Goal: Transaction & Acquisition: Purchase product/service

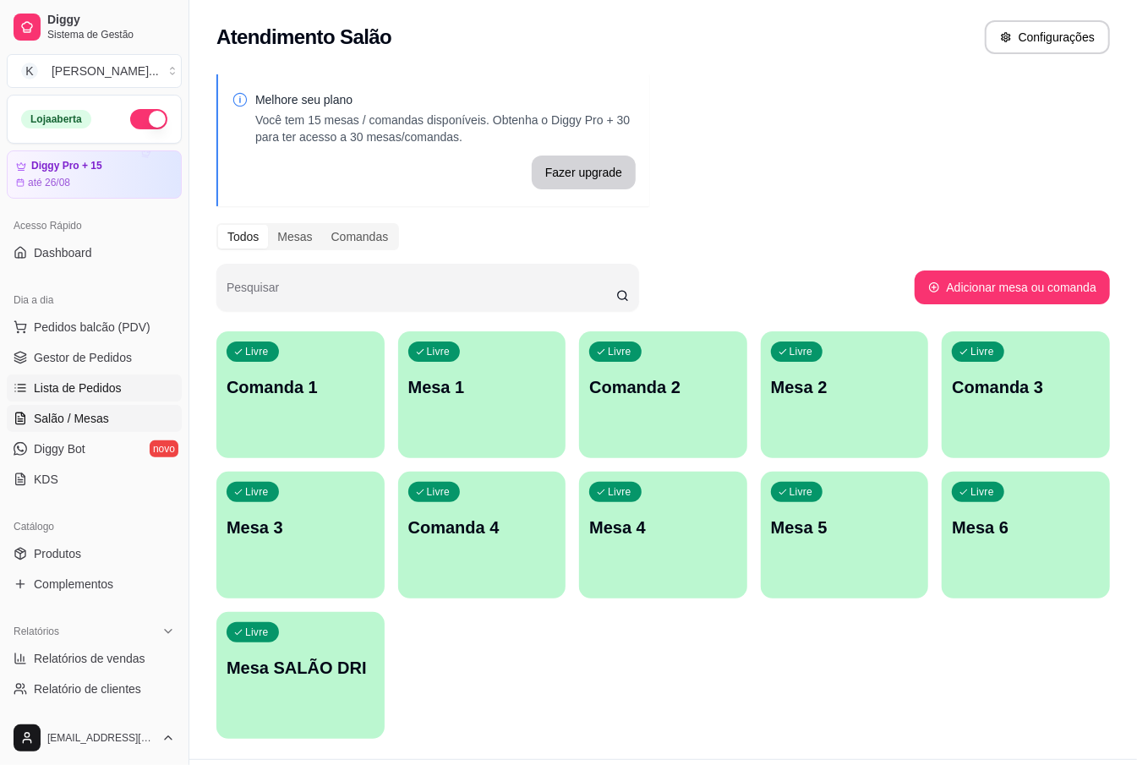
click at [95, 383] on span "Lista de Pedidos" at bounding box center [78, 388] width 88 height 17
click at [110, 359] on span "Gestor de Pedidos" at bounding box center [83, 357] width 98 height 17
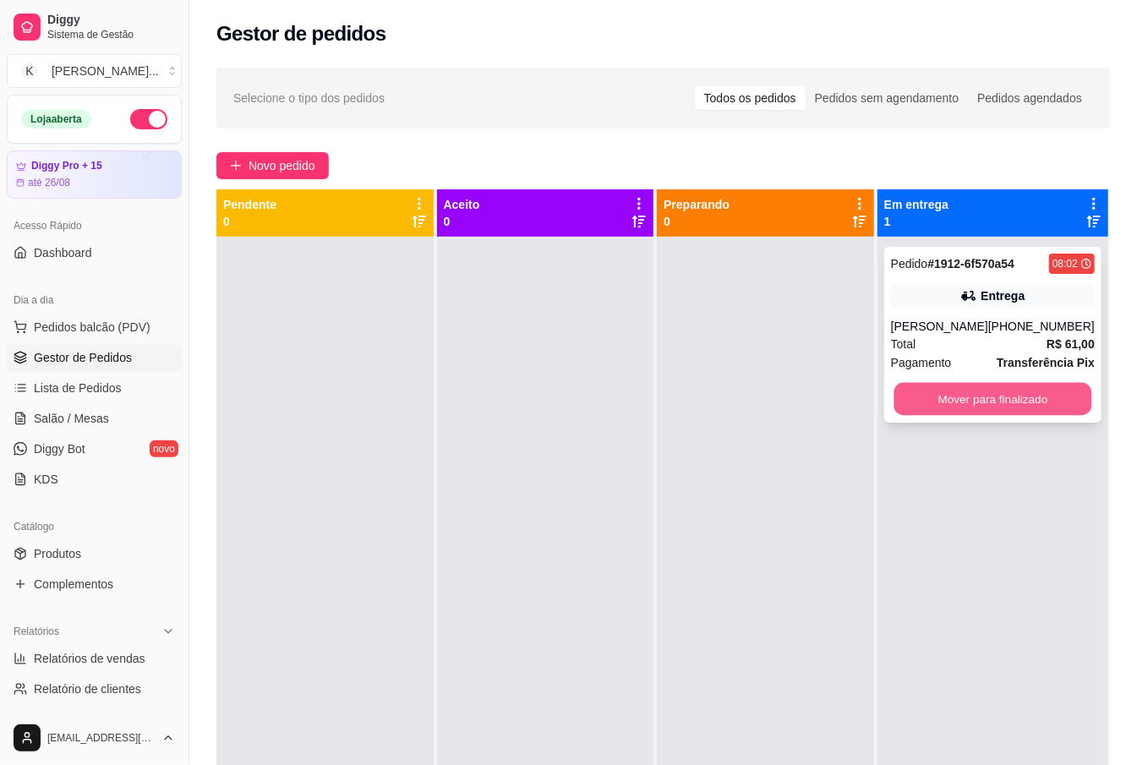
click at [981, 393] on button "Mover para finalizado" at bounding box center [993, 399] width 198 height 33
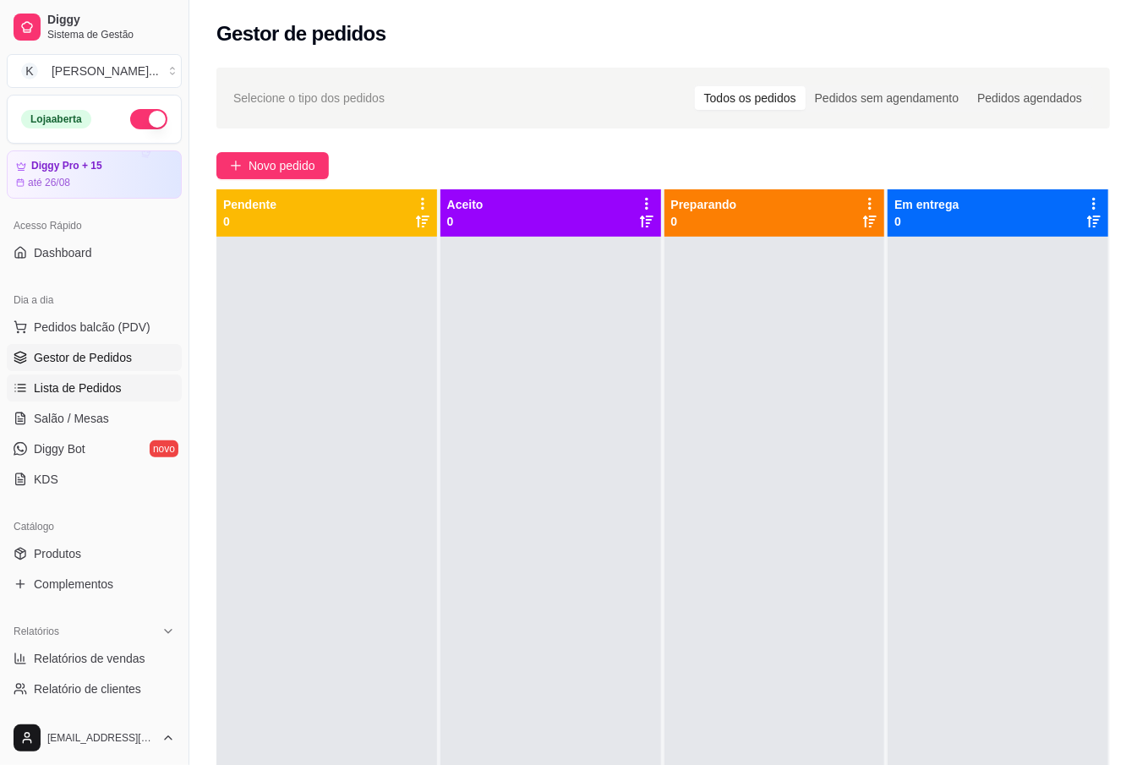
click at [88, 399] on link "Lista de Pedidos" at bounding box center [94, 388] width 175 height 27
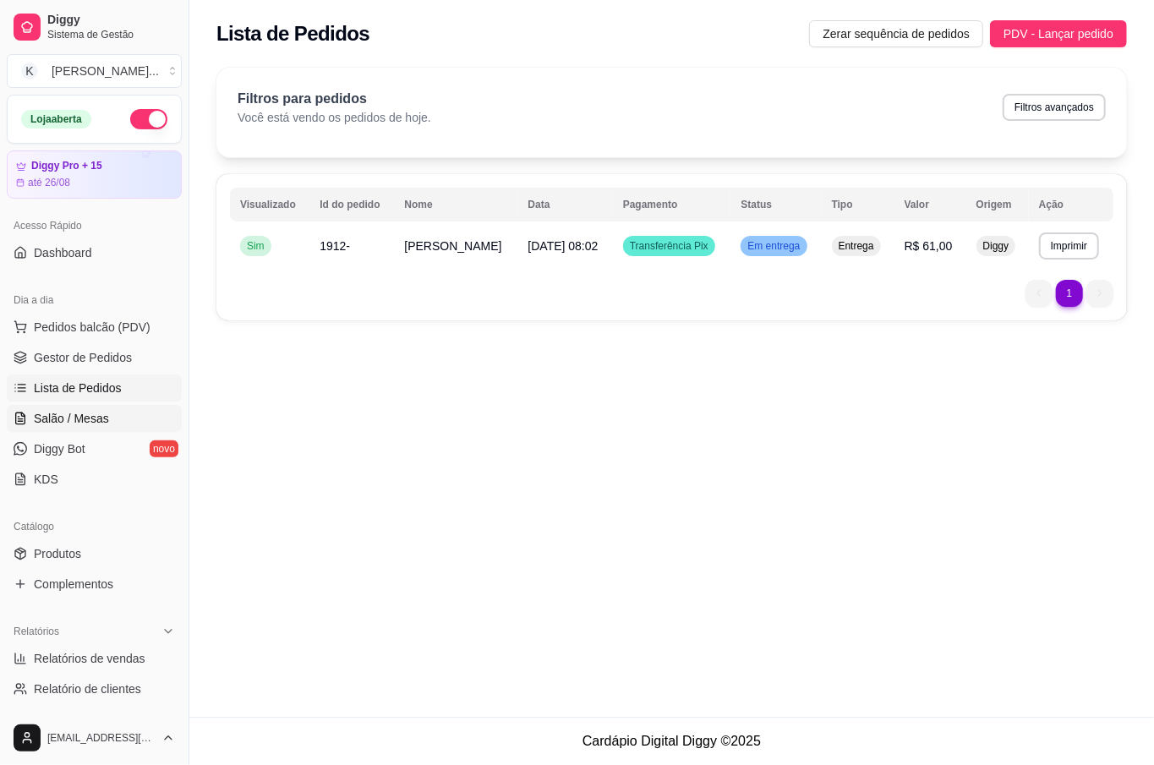
click at [91, 417] on span "Salão / Mesas" at bounding box center [71, 418] width 75 height 17
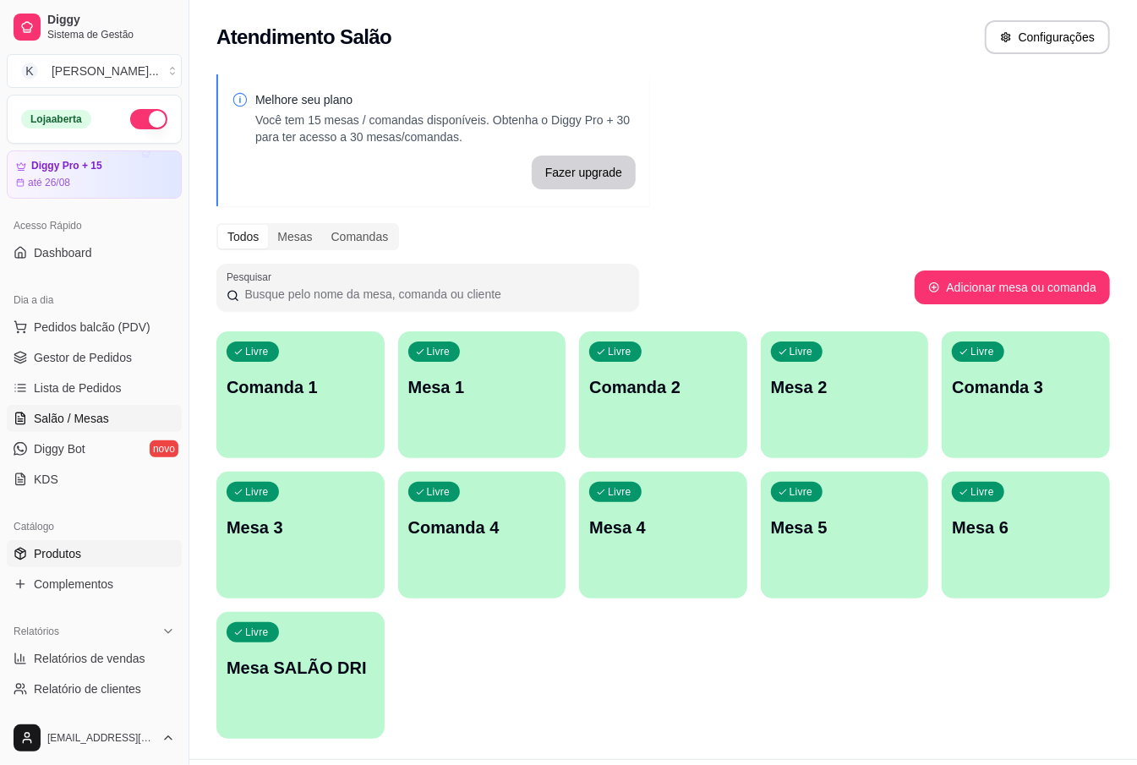
click at [106, 555] on link "Produtos" at bounding box center [94, 553] width 175 height 27
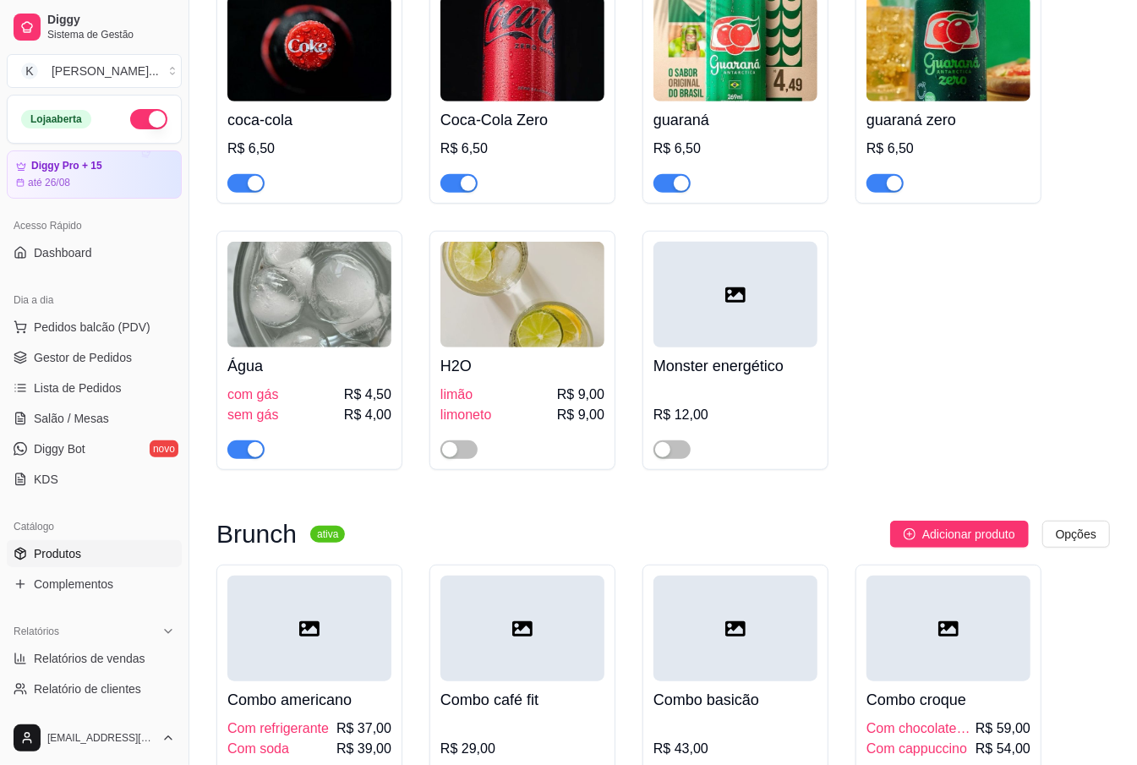
scroll to position [14091, 0]
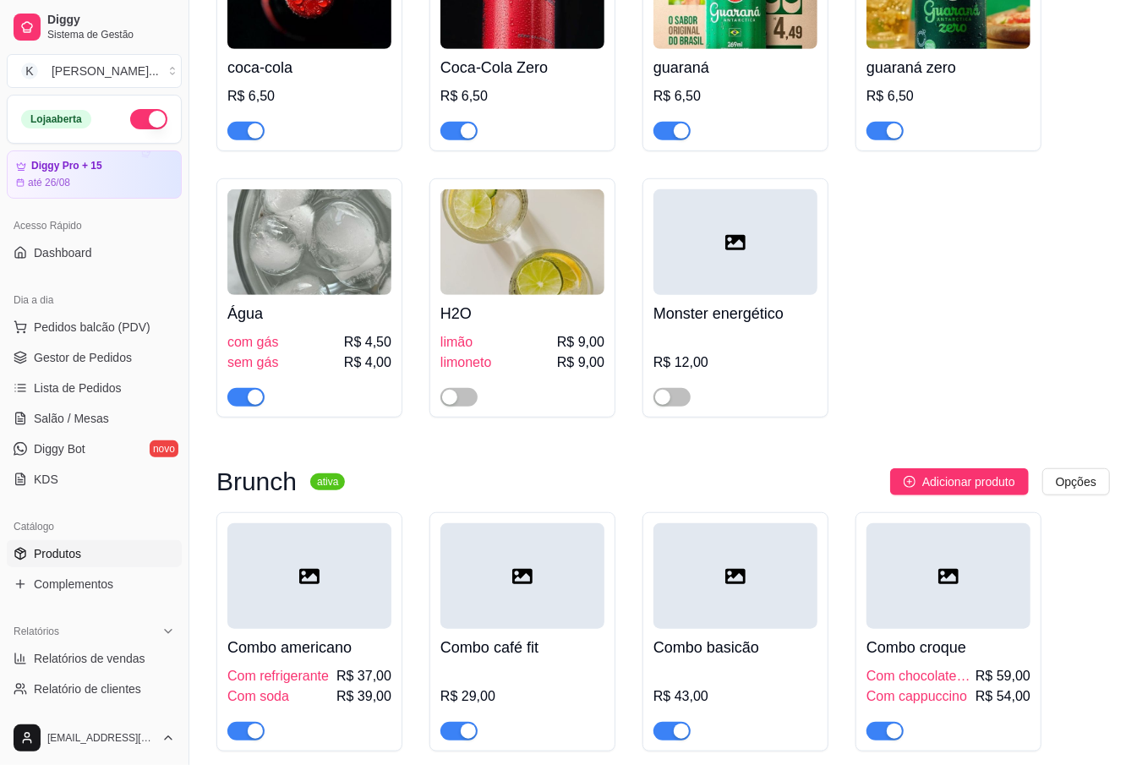
click at [912, 636] on h4 "Combo croque" at bounding box center [949, 648] width 164 height 24
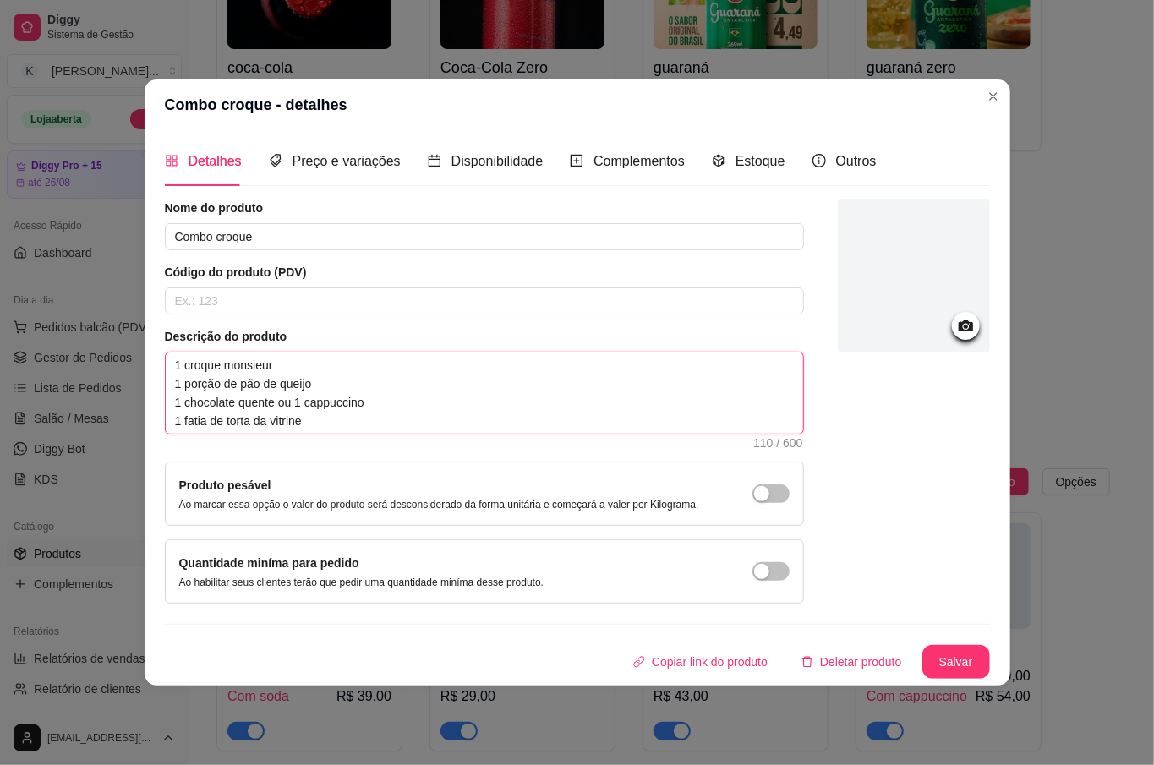
drag, startPoint x: 315, startPoint y: 423, endPoint x: 157, endPoint y: 353, distance: 172.3
click at [157, 353] on div "Detalhes Preço e variações Disponibilidade Complementos Estoque Outros Nome do …" at bounding box center [578, 407] width 866 height 555
click at [305, 410] on textarea "1 croque monsieur 1 porção de pão de queijo 1 chocolate quente ou 1 cappuccino …" at bounding box center [485, 393] width 638 height 81
drag, startPoint x: 305, startPoint y: 421, endPoint x: 156, endPoint y: 367, distance: 159.2
click at [156, 367] on div "Detalhes Preço e variações Disponibilidade Complementos Estoque Outros Nome do …" at bounding box center [578, 407] width 866 height 555
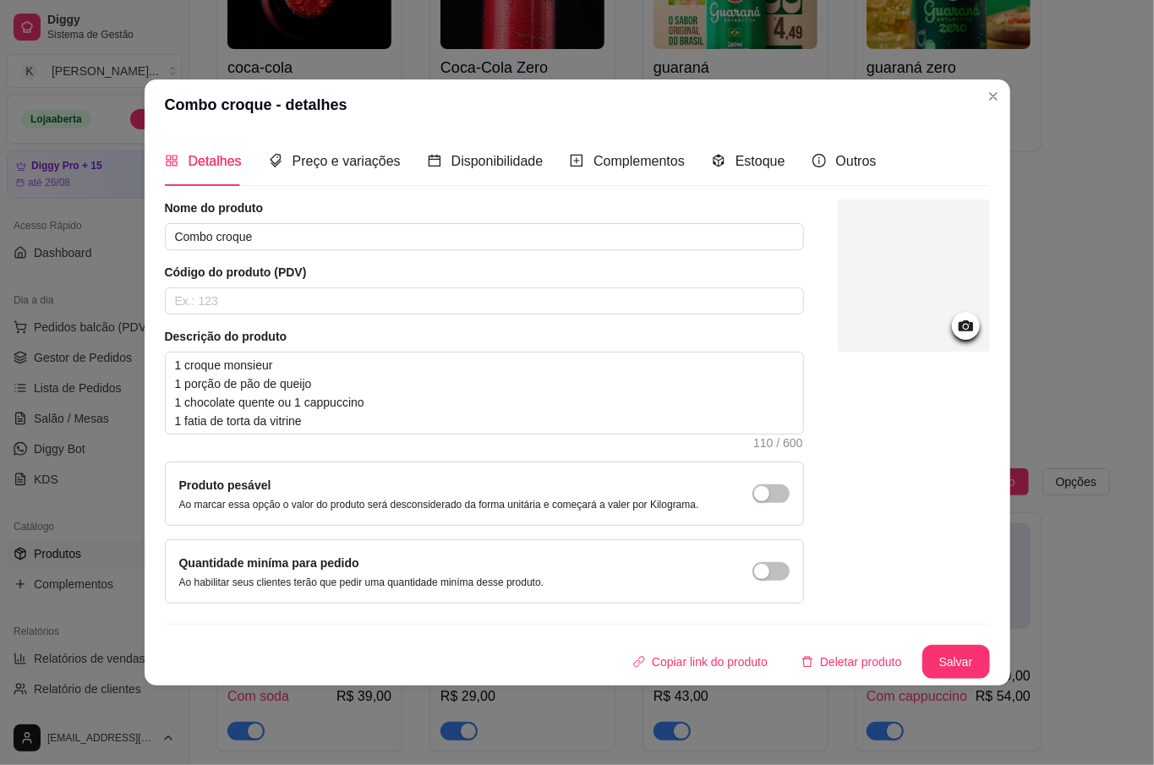
click at [156, 367] on div "Detalhes Preço e variações Disponibilidade Complementos Estoque Outros Nome do …" at bounding box center [578, 407] width 866 height 555
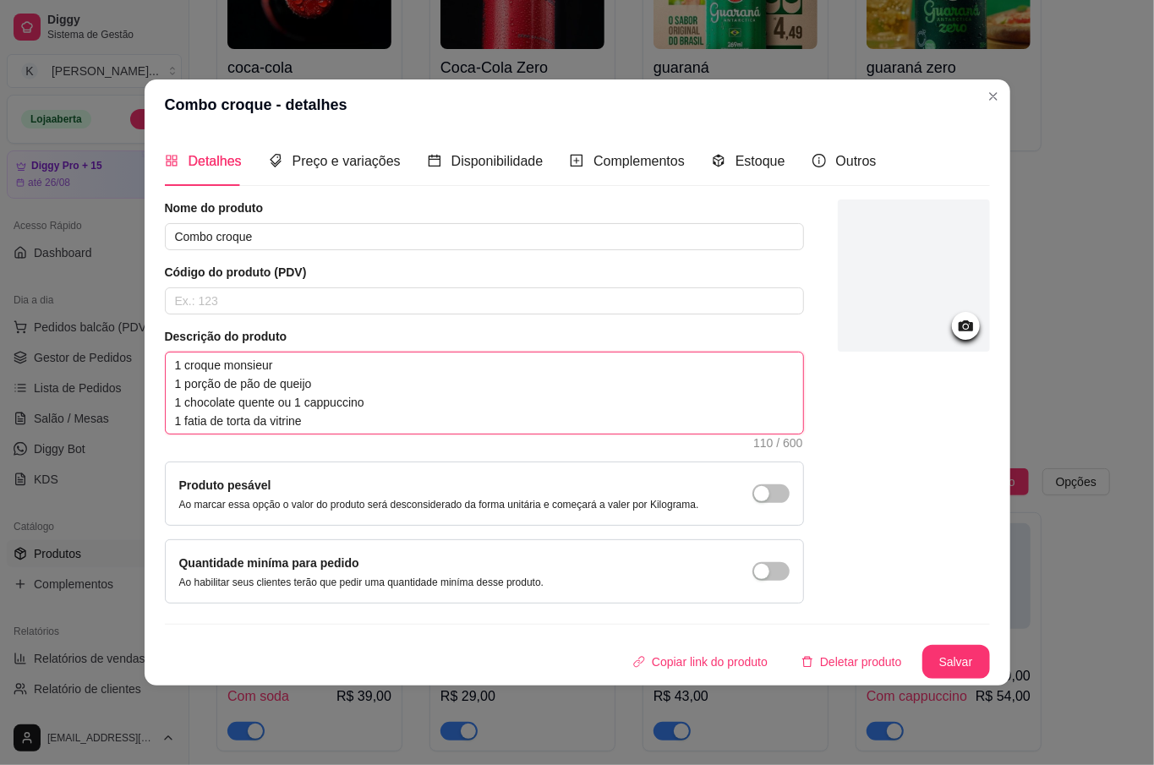
click at [275, 380] on textarea "1 croque monsieur 1 porção de pão de queijo 1 chocolate quente ou 1 cappuccino …" at bounding box center [485, 393] width 638 height 81
drag, startPoint x: 316, startPoint y: 414, endPoint x: 160, endPoint y: 367, distance: 163.5
click at [160, 367] on div "Detalhes Preço e variações Disponibilidade Complementos Estoque Outros Nome do …" at bounding box center [578, 407] width 866 height 555
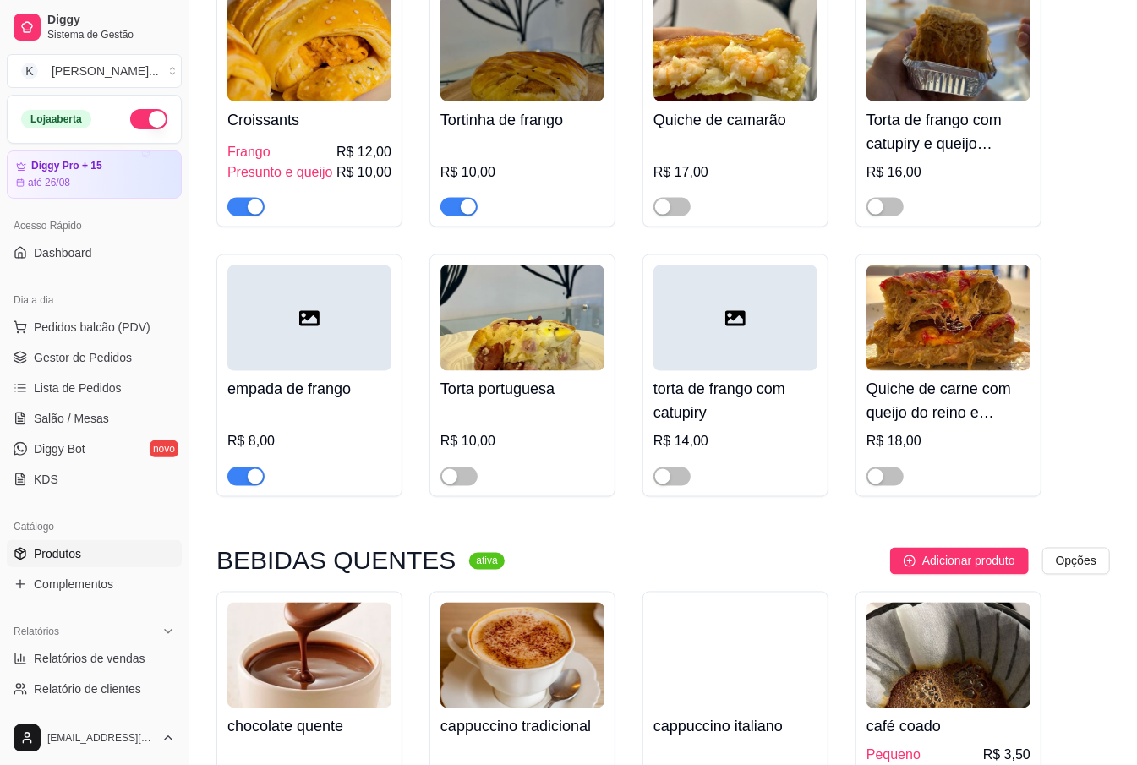
scroll to position [11160, 0]
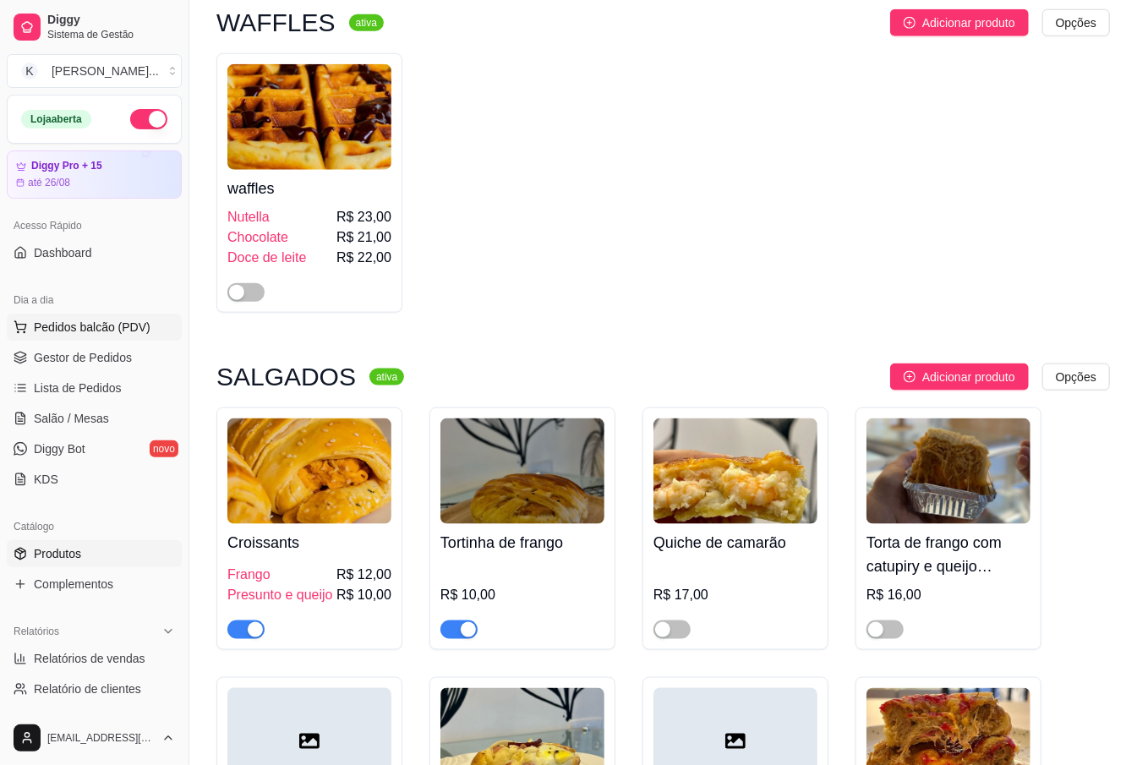
click at [62, 322] on span "Pedidos balcão (PDV)" at bounding box center [92, 327] width 117 height 17
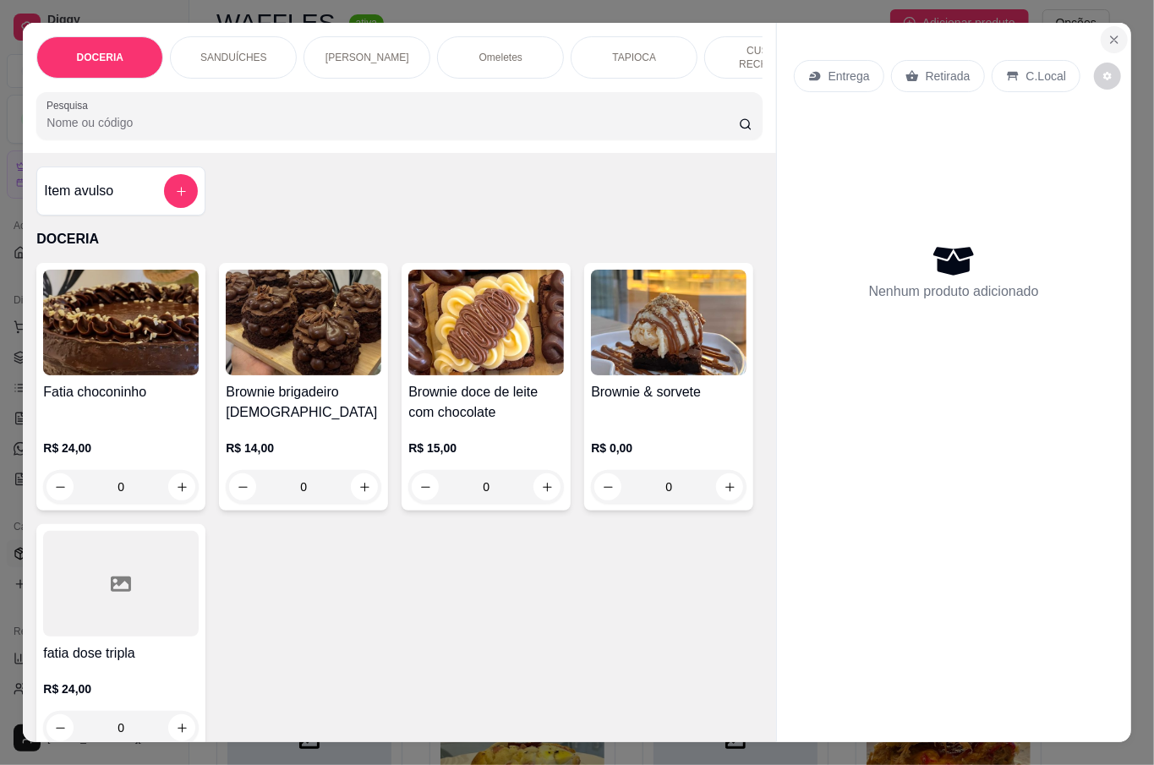
click at [1113, 34] on button "Close" at bounding box center [1114, 39] width 27 height 27
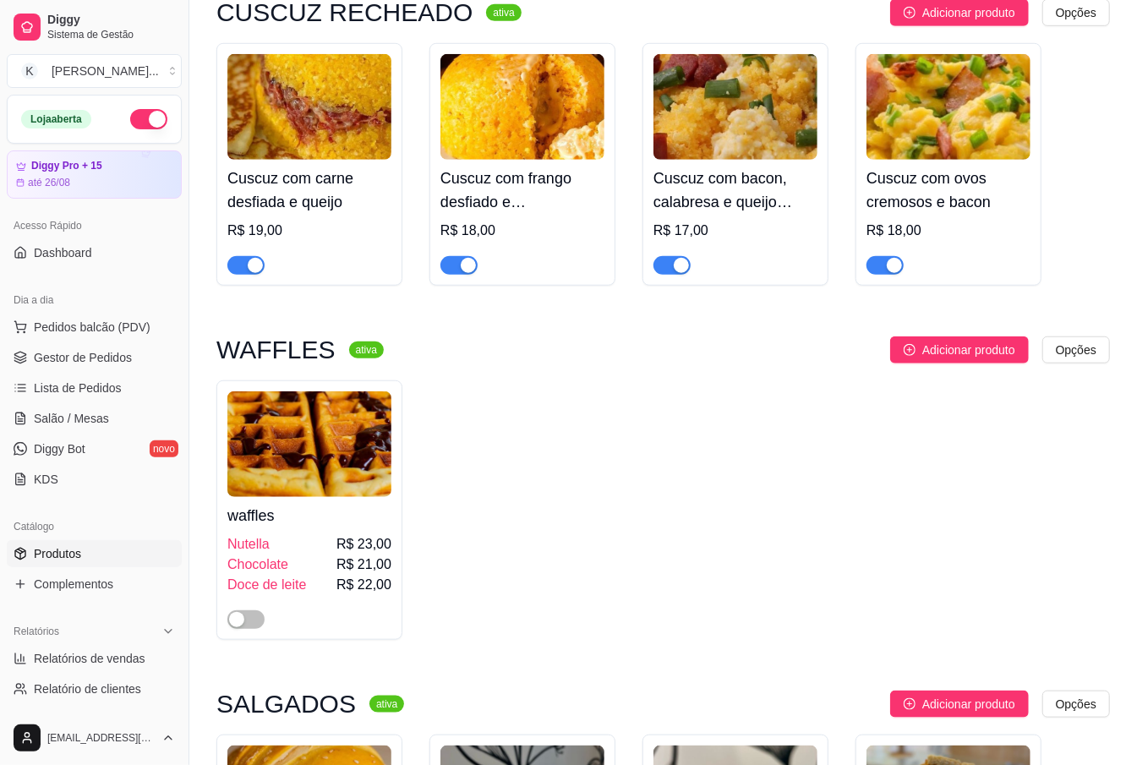
scroll to position [10708, 0]
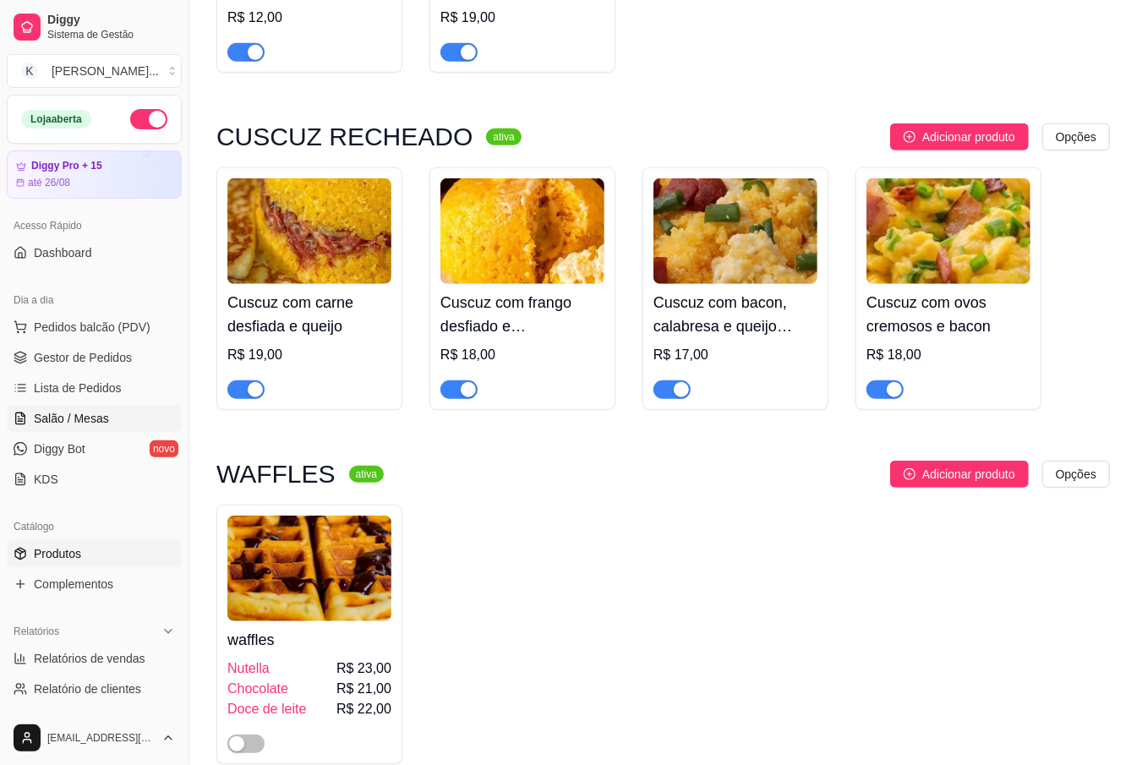
click at [69, 413] on span "Salão / Mesas" at bounding box center [71, 418] width 75 height 17
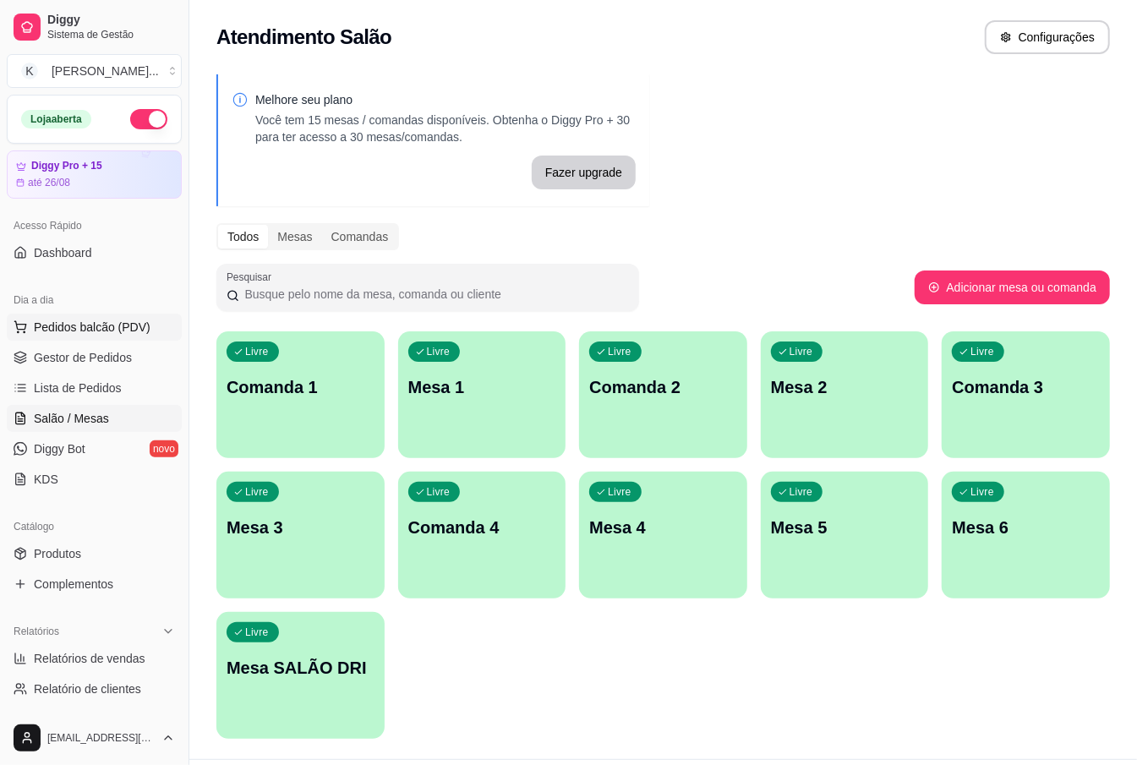
click at [86, 323] on span "Pedidos balcão (PDV)" at bounding box center [92, 327] width 117 height 17
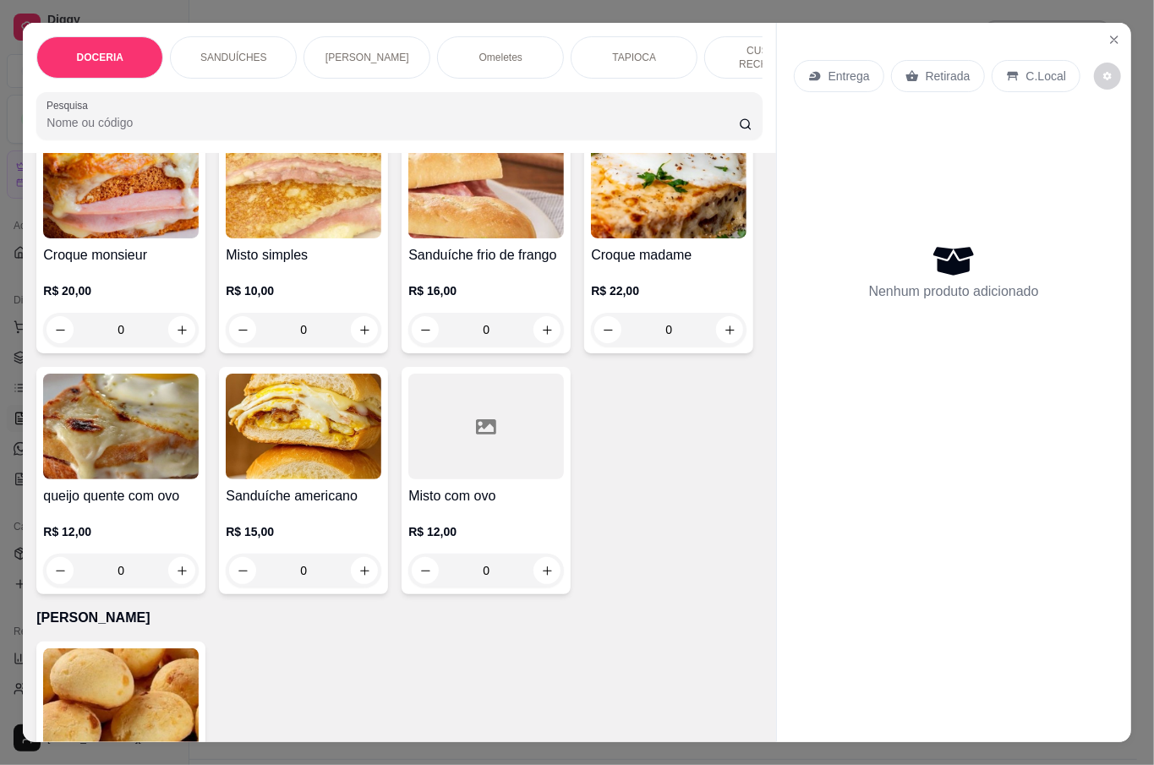
scroll to position [677, 0]
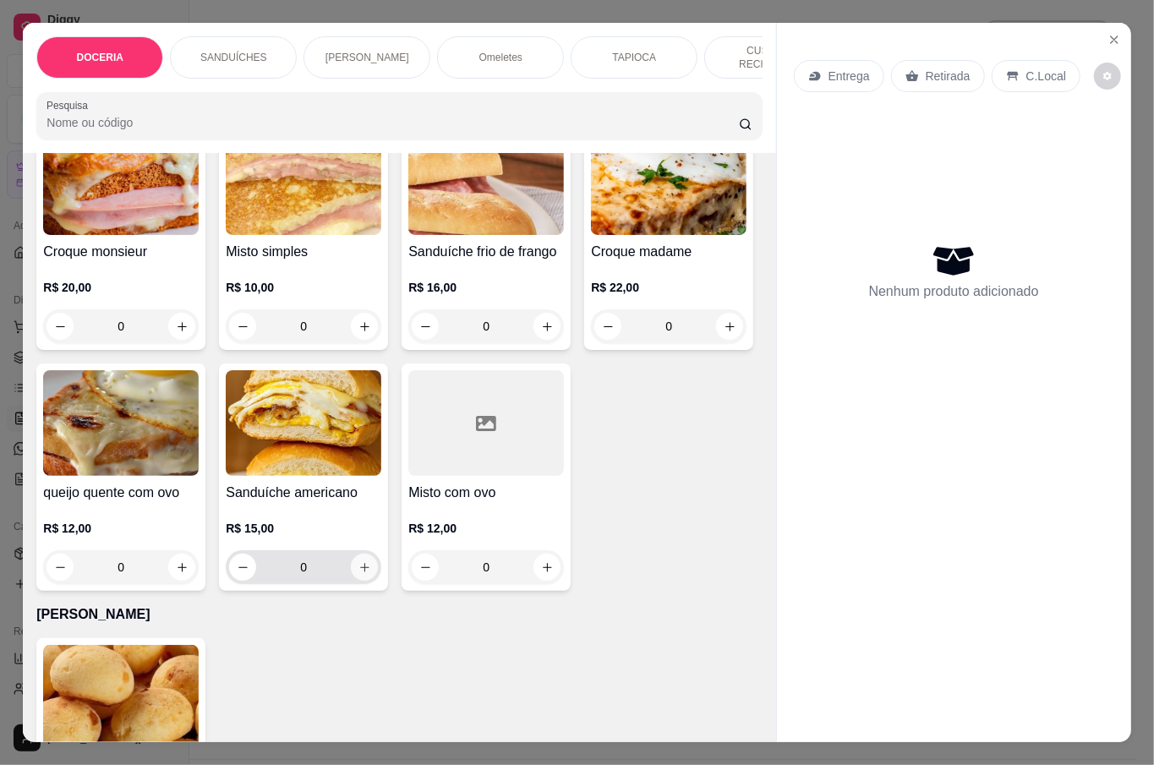
click at [371, 562] on icon "increase-product-quantity" at bounding box center [365, 568] width 13 height 13
type input "1"
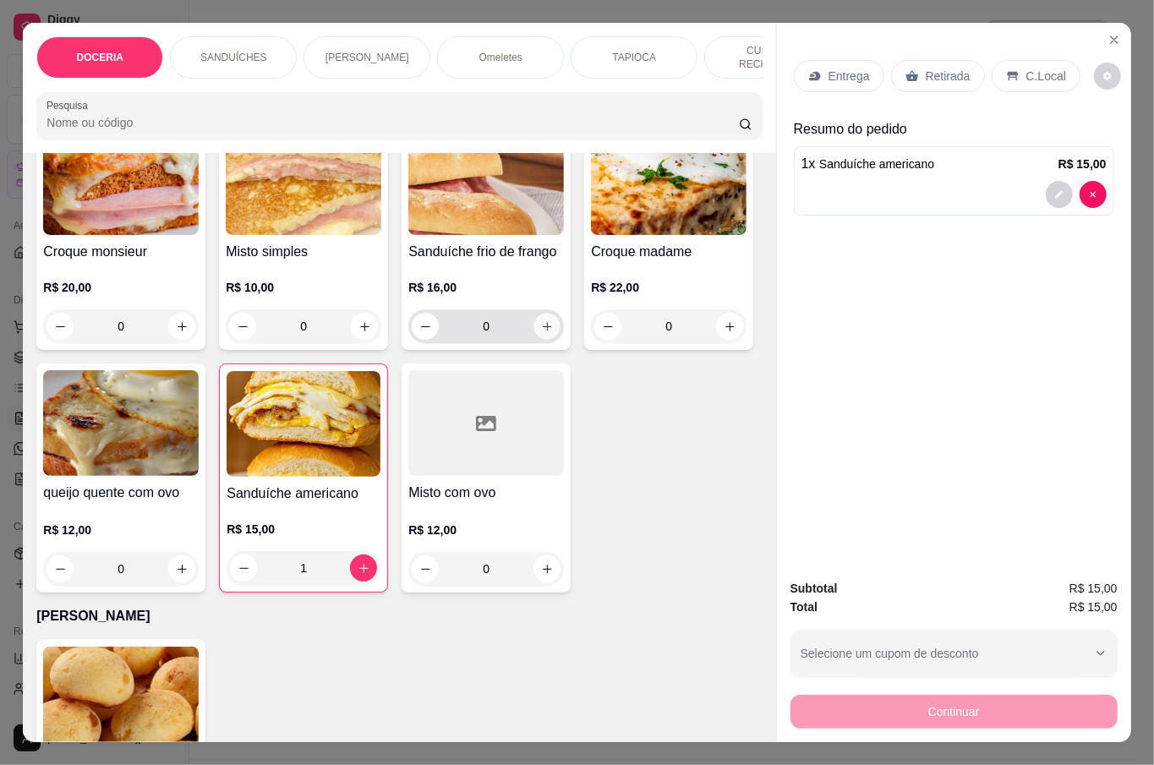
click at [541, 321] on icon "increase-product-quantity" at bounding box center [547, 327] width 13 height 13
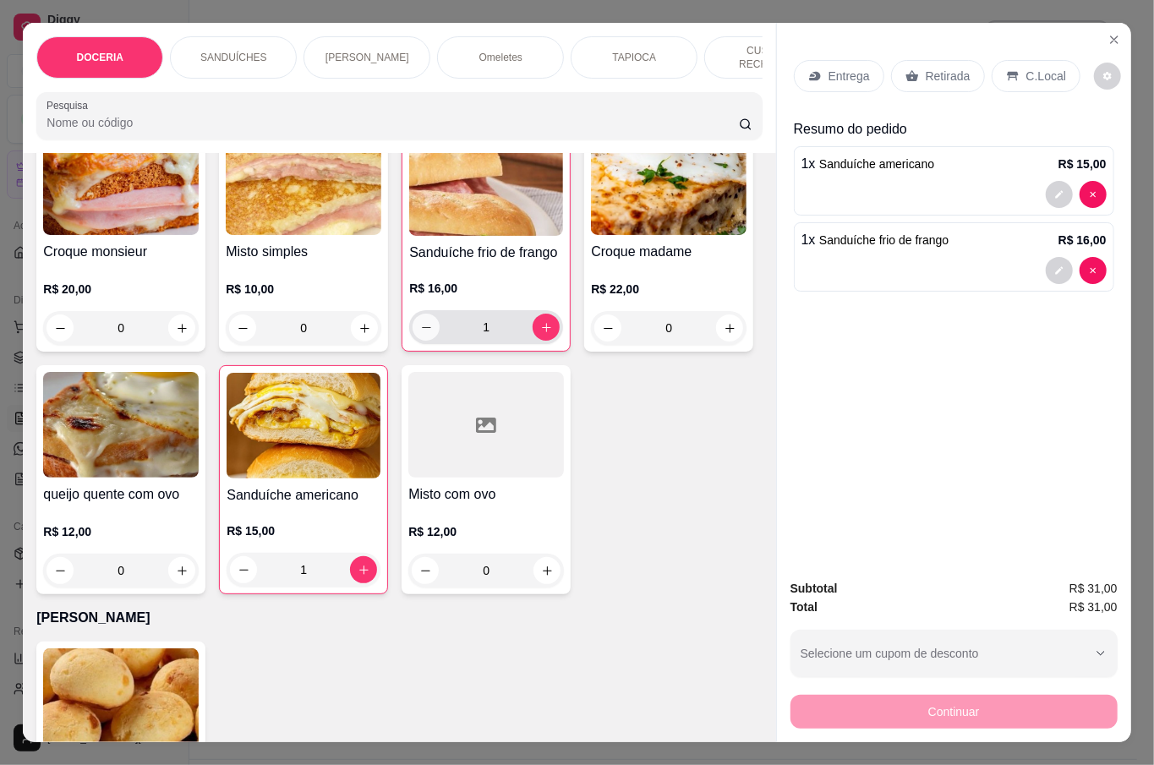
click at [420, 321] on icon "decrease-product-quantity" at bounding box center [426, 327] width 13 height 13
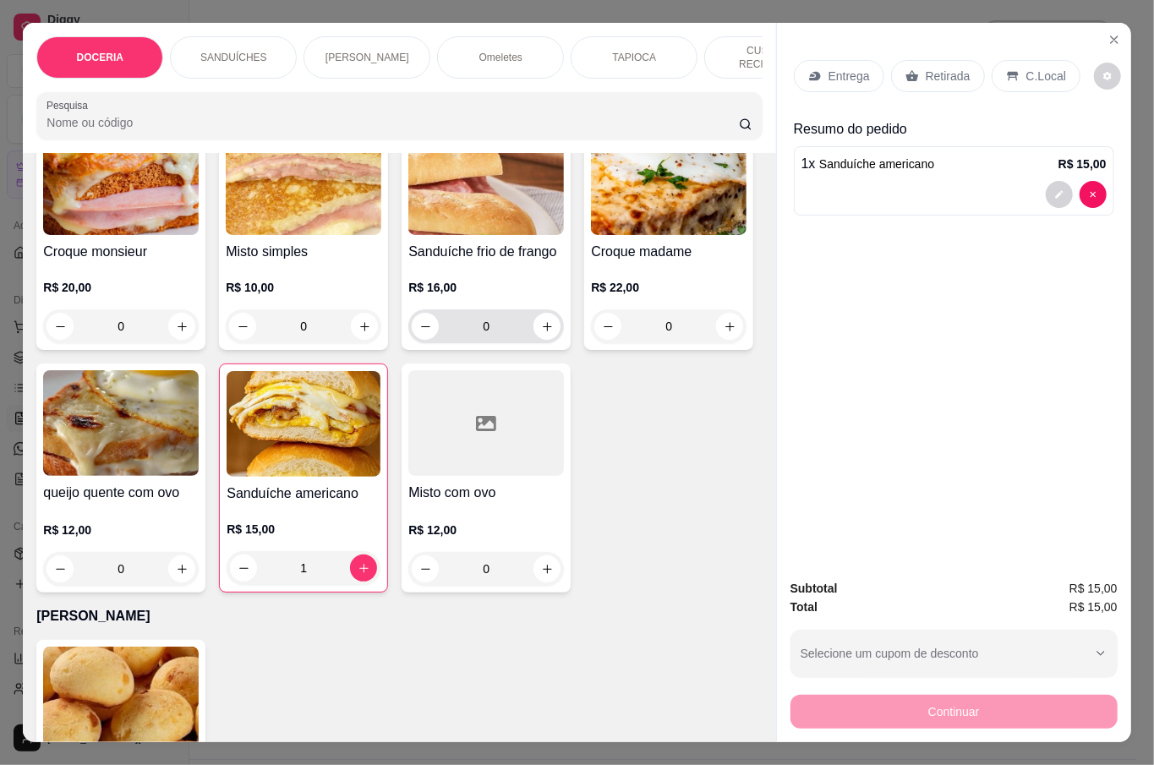
click at [539, 330] on button "increase-product-quantity" at bounding box center [547, 326] width 27 height 27
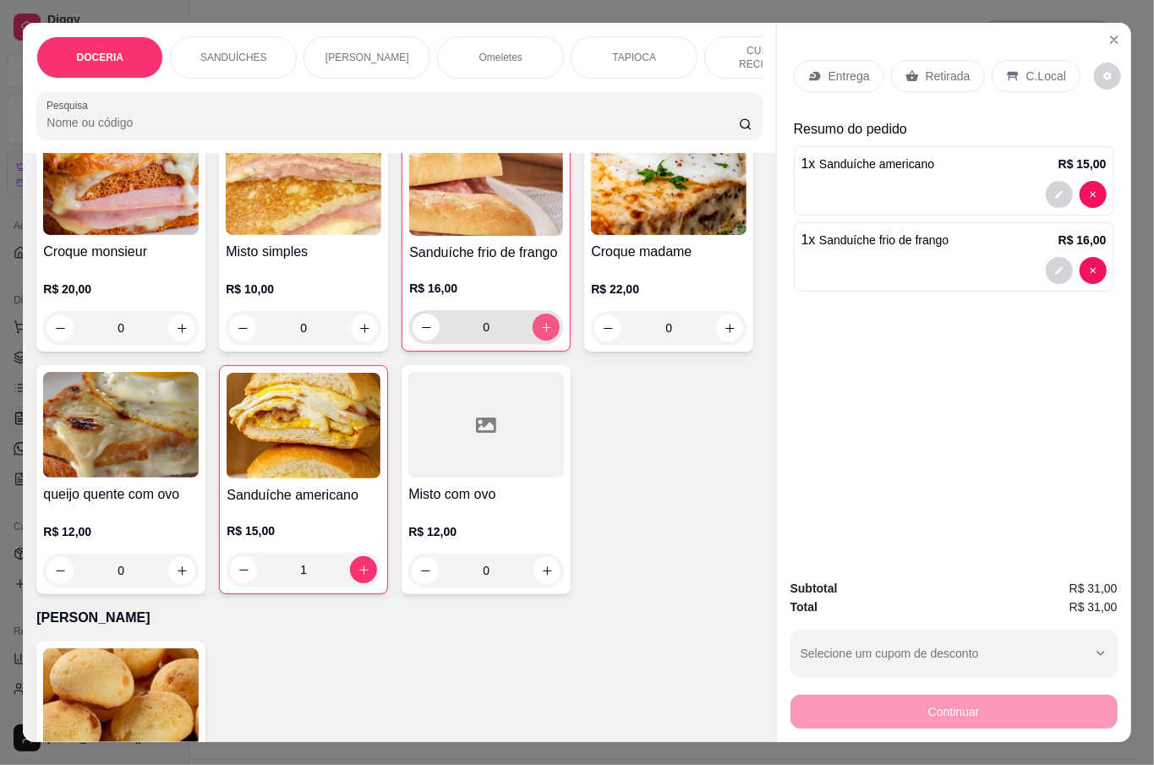
type input "1"
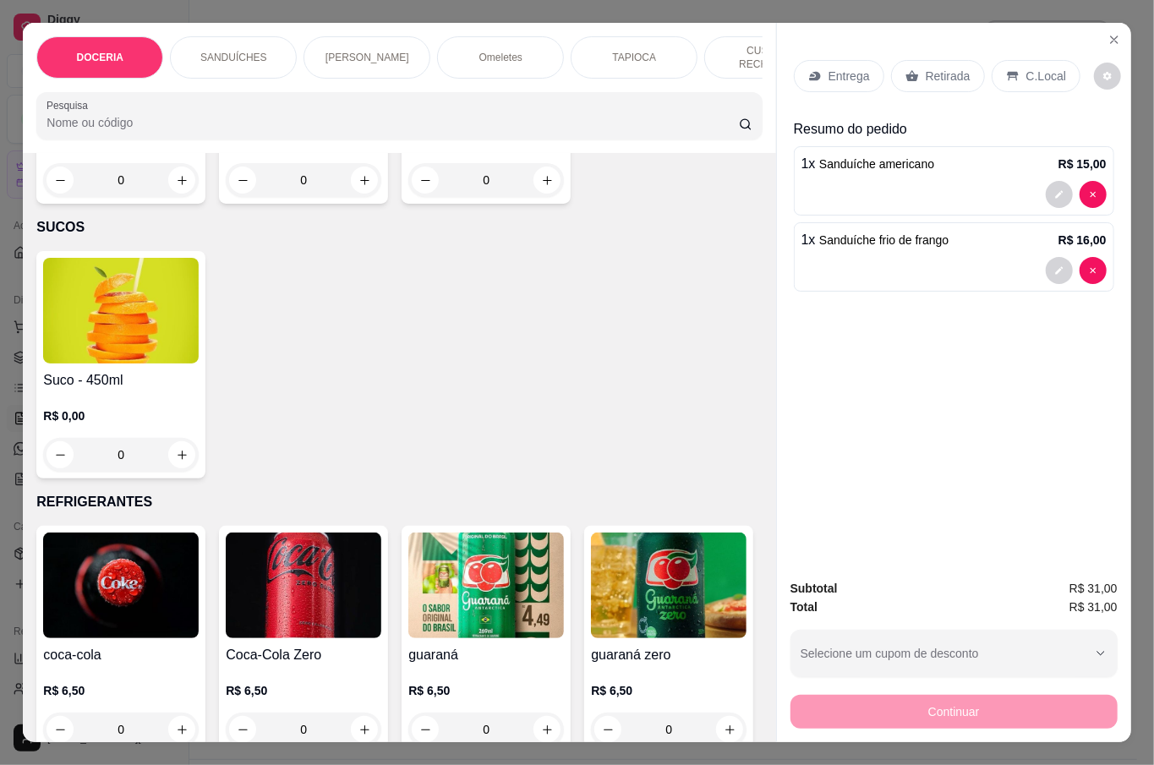
scroll to position [3834, 0]
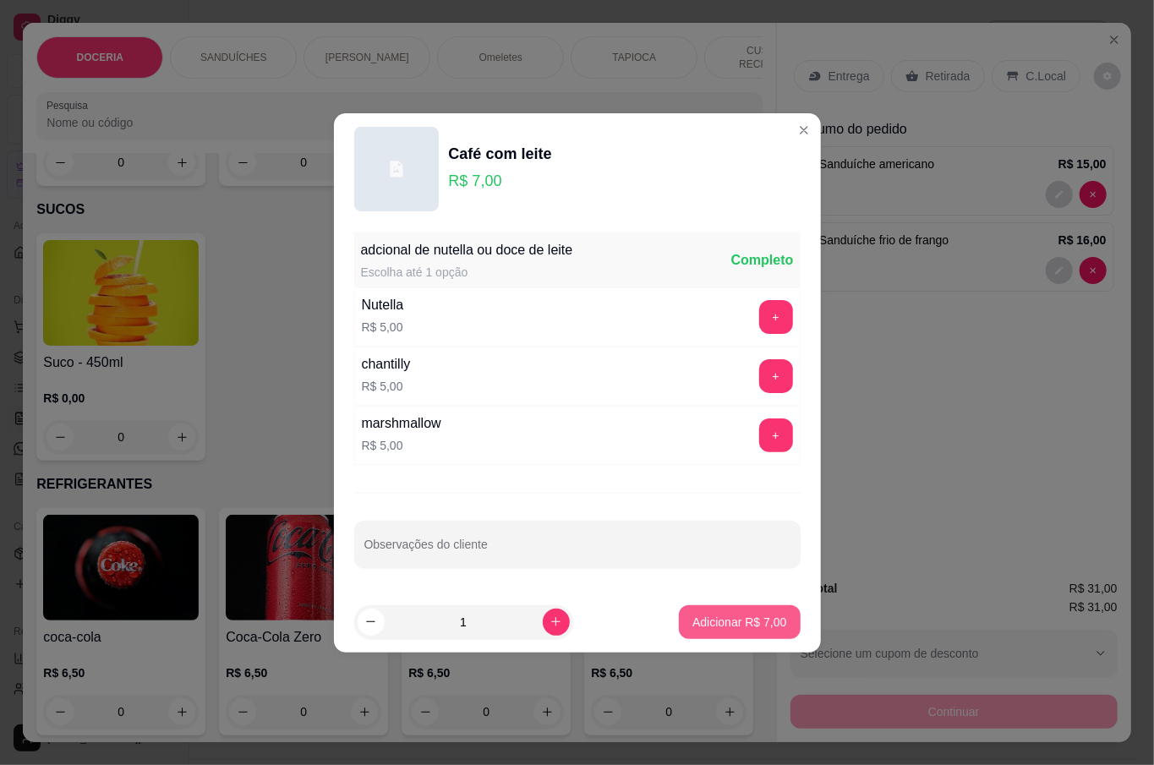
click at [721, 617] on p "Adicionar R$ 7,00" at bounding box center [740, 622] width 94 height 17
type input "1"
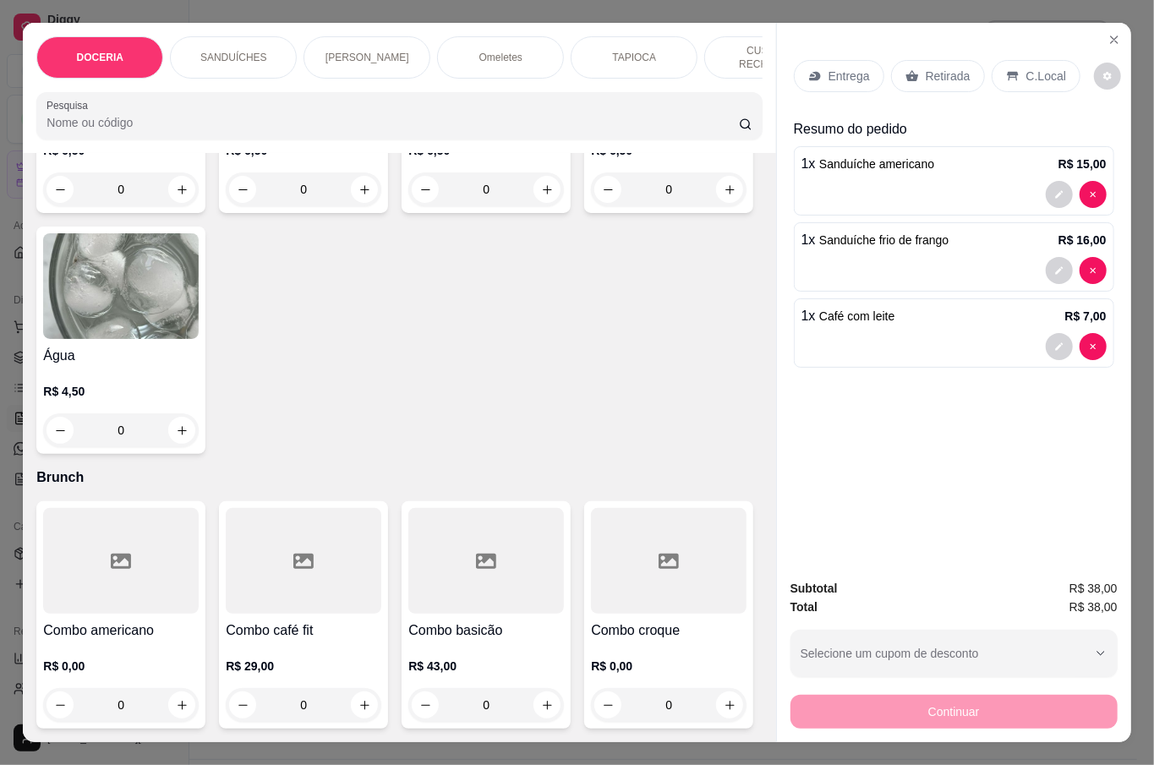
scroll to position [4848, 0]
click at [360, 195] on icon "increase-product-quantity" at bounding box center [364, 189] width 9 height 9
type input "1"
click at [941, 68] on p "Retirada" at bounding box center [948, 76] width 45 height 17
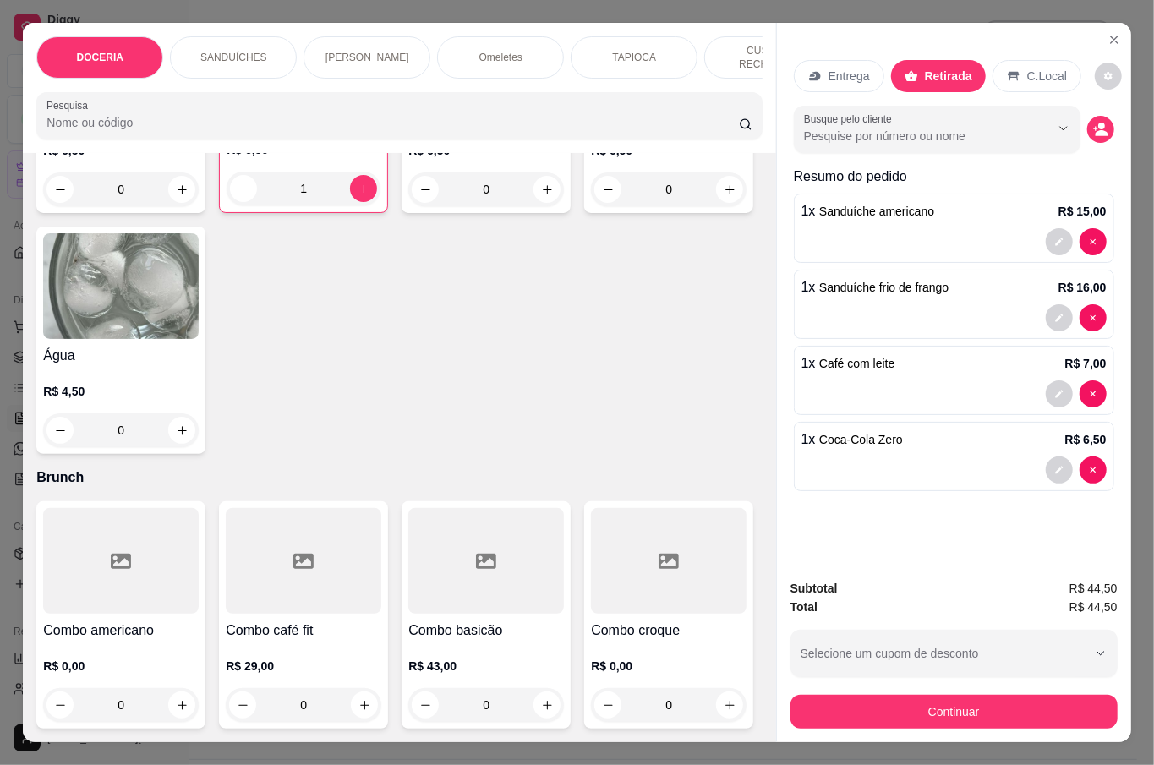
click at [991, 721] on div "Subtotal R$ 44,50 Total R$ 44,50 Selecione um cupom de desconto Selecione um cu…" at bounding box center [954, 654] width 354 height 177
click at [988, 715] on button "Continuar" at bounding box center [953, 711] width 317 height 33
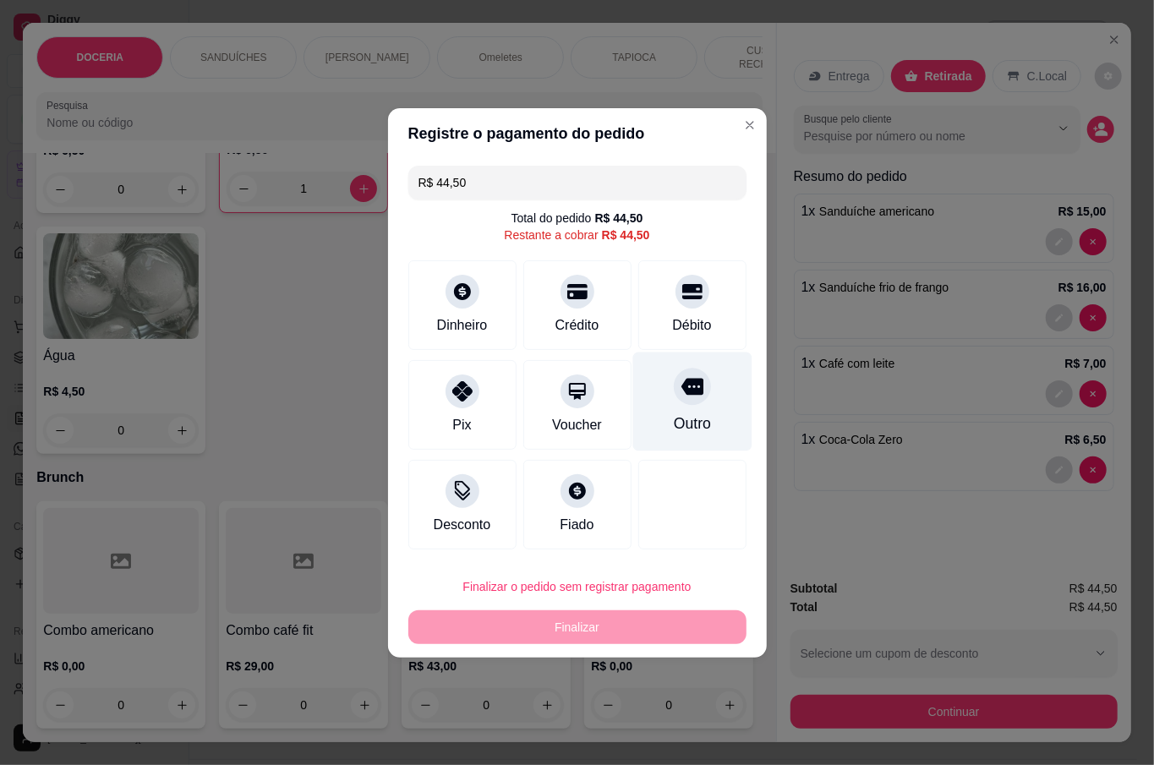
click at [674, 403] on div at bounding box center [692, 386] width 37 height 37
type input "R$ 0,00"
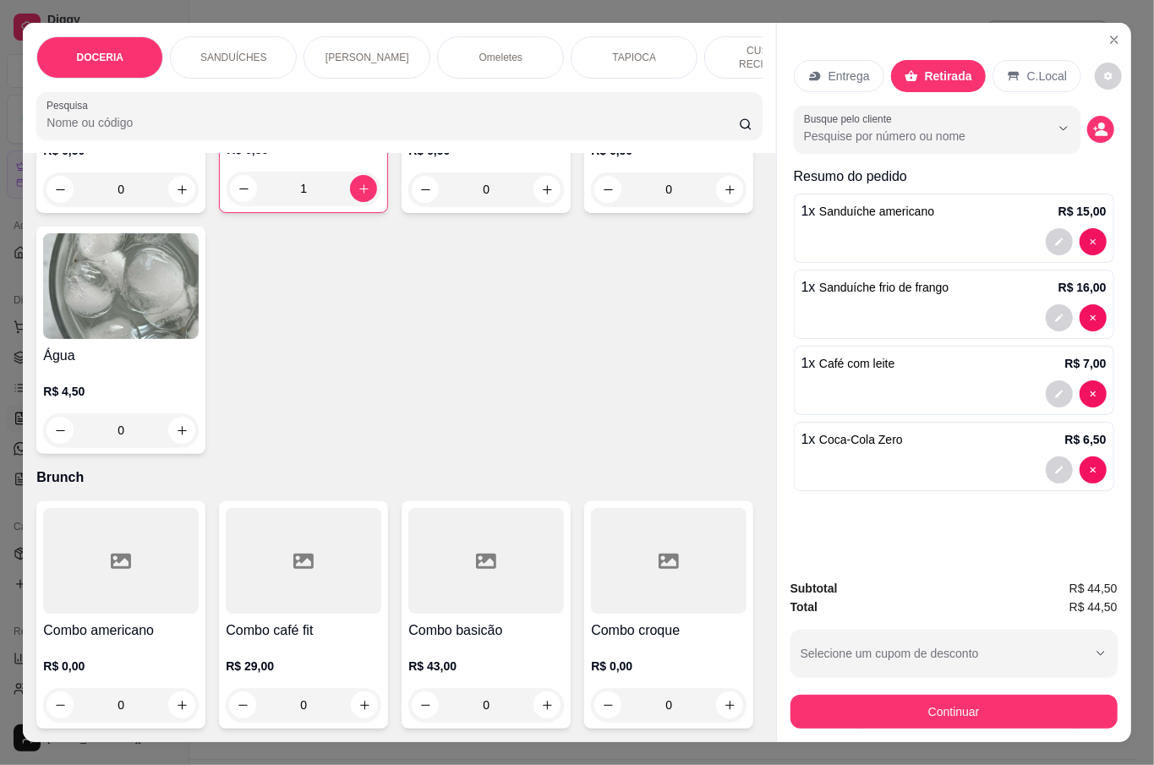
click at [1007, 69] on icon at bounding box center [1014, 76] width 14 height 14
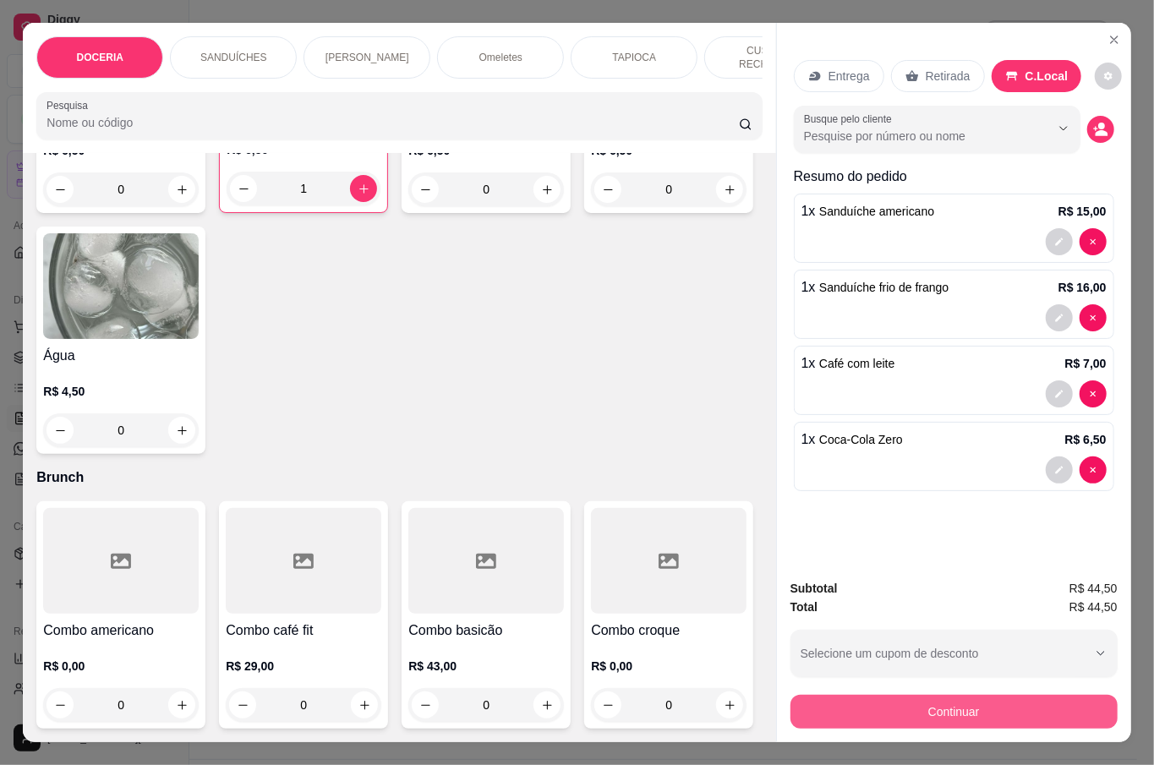
click at [989, 698] on button "Continuar" at bounding box center [954, 712] width 327 height 34
click at [1113, 33] on icon "Close" at bounding box center [1115, 40] width 14 height 14
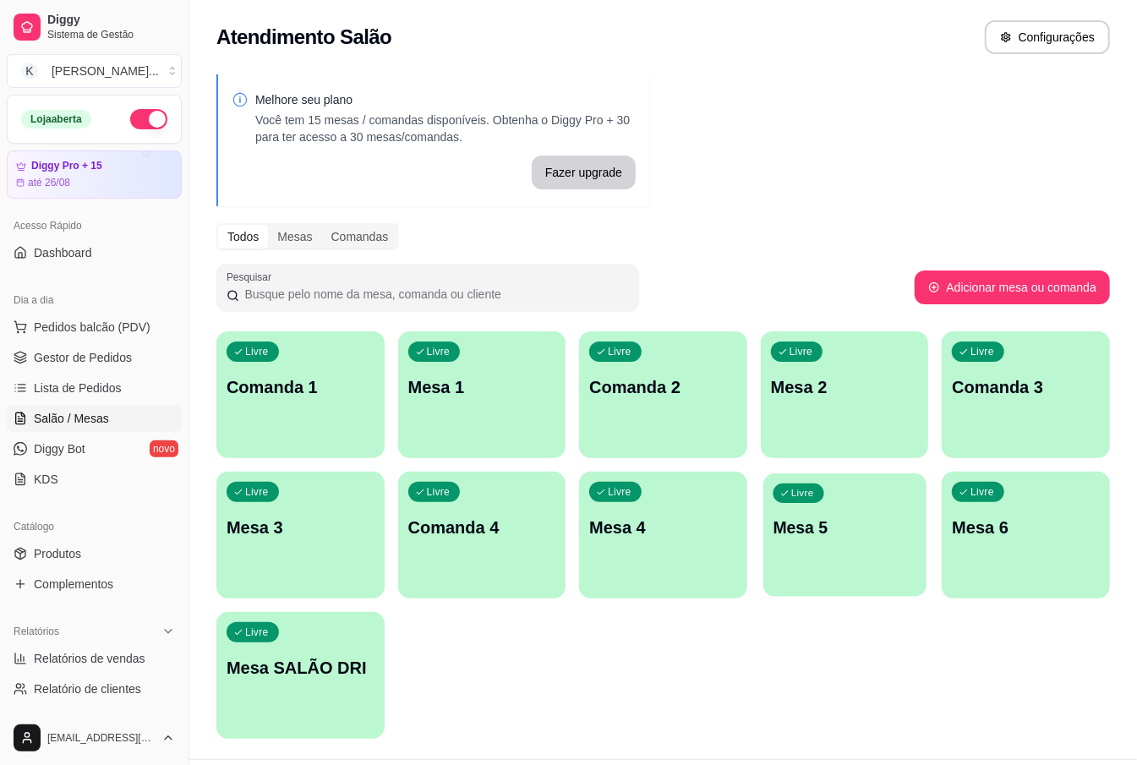
click at [812, 525] on p "Mesa 5" at bounding box center [844, 528] width 143 height 23
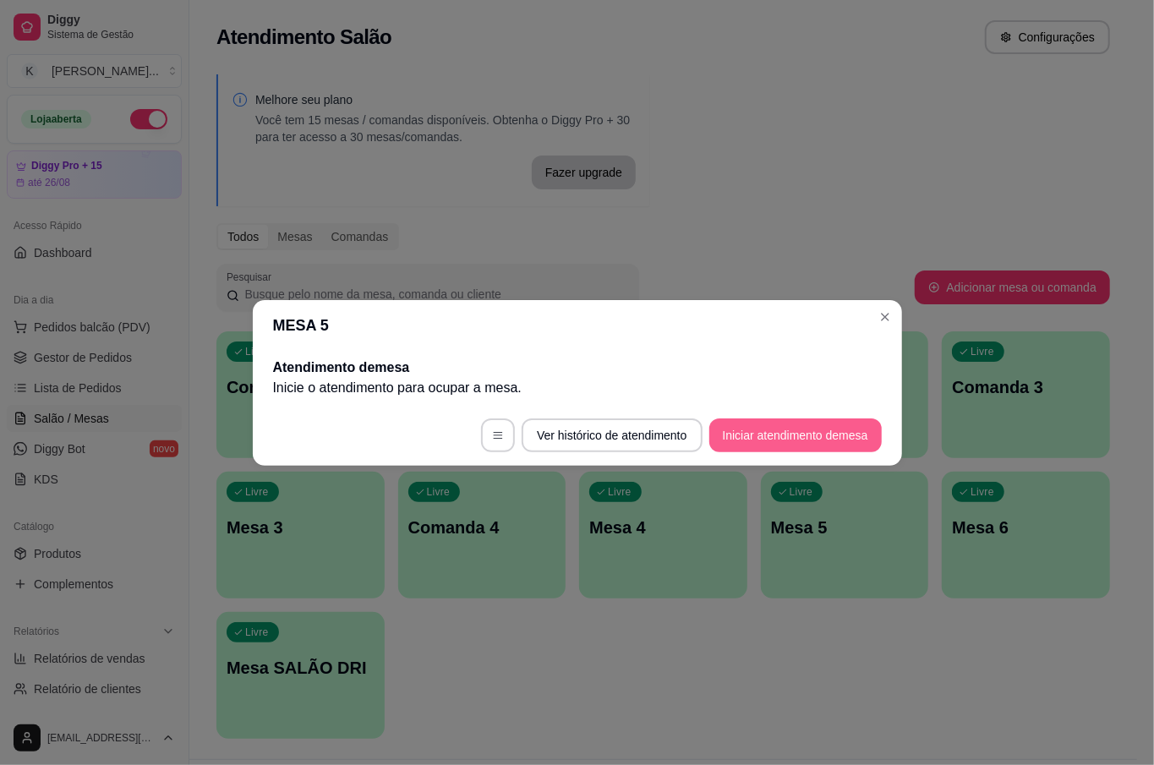
click at [799, 419] on button "Iniciar atendimento de mesa" at bounding box center [796, 436] width 173 height 34
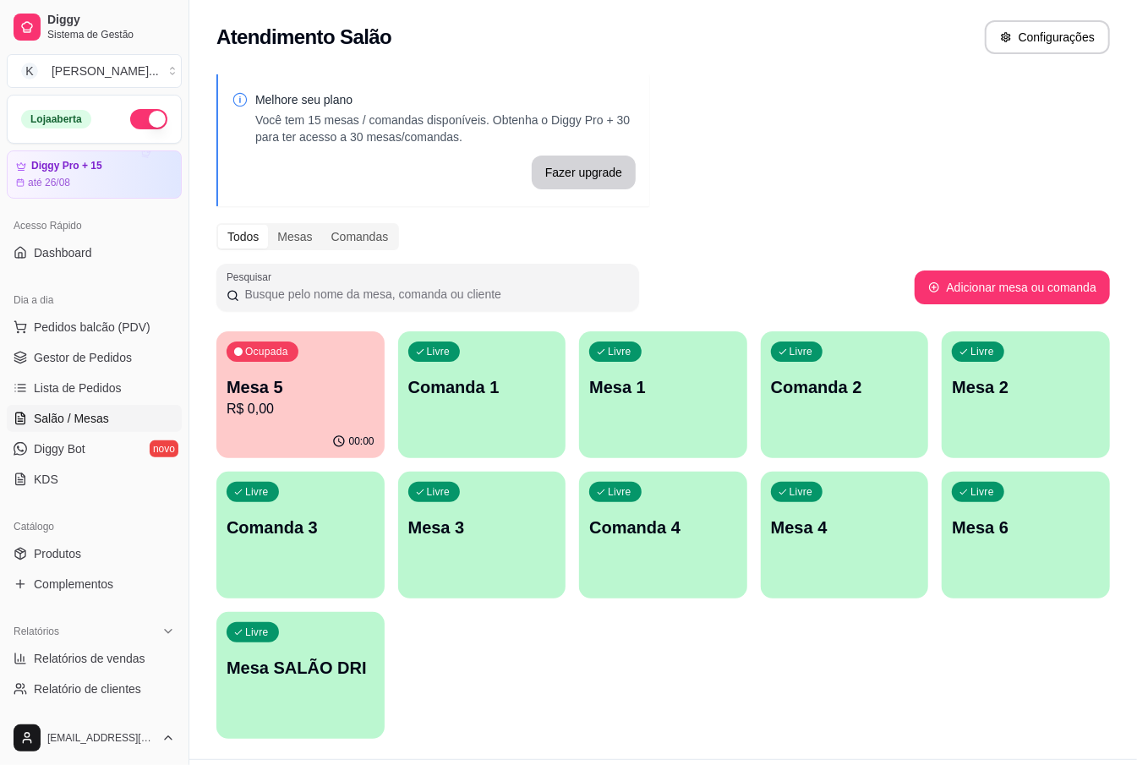
click at [282, 410] on p "R$ 0,00" at bounding box center [301, 409] width 148 height 20
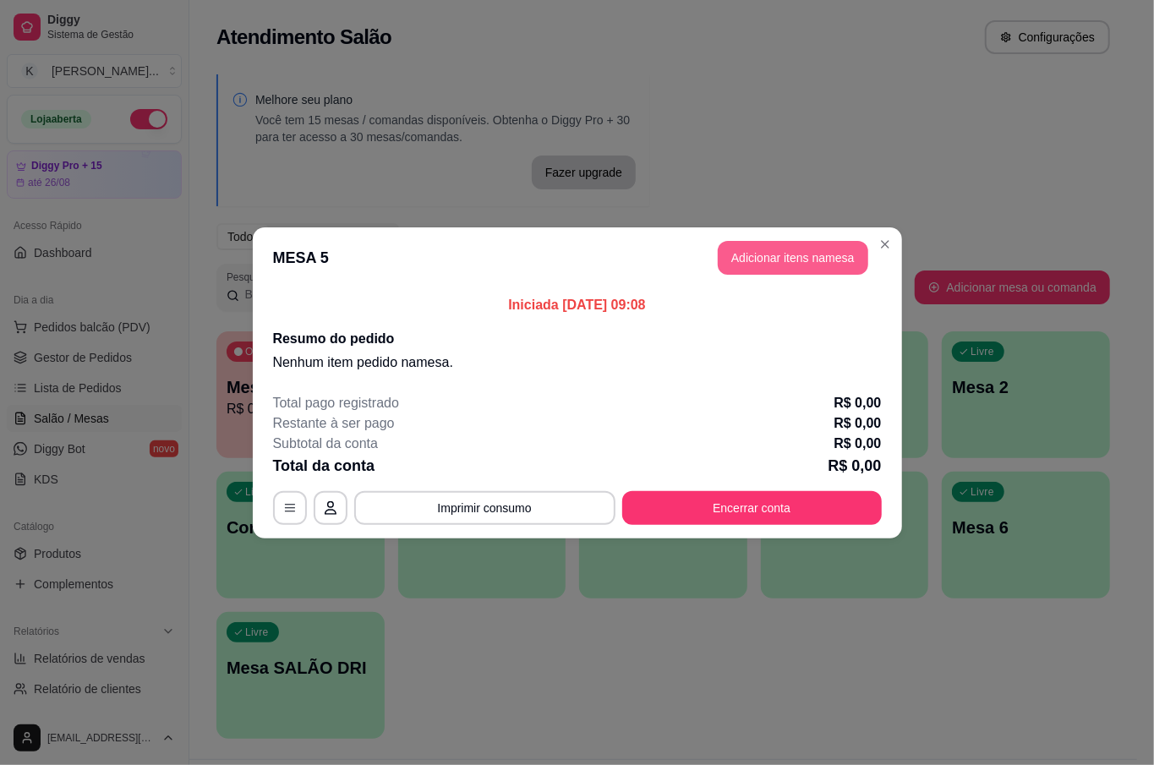
click at [765, 261] on button "Adicionar itens na mesa" at bounding box center [793, 258] width 151 height 34
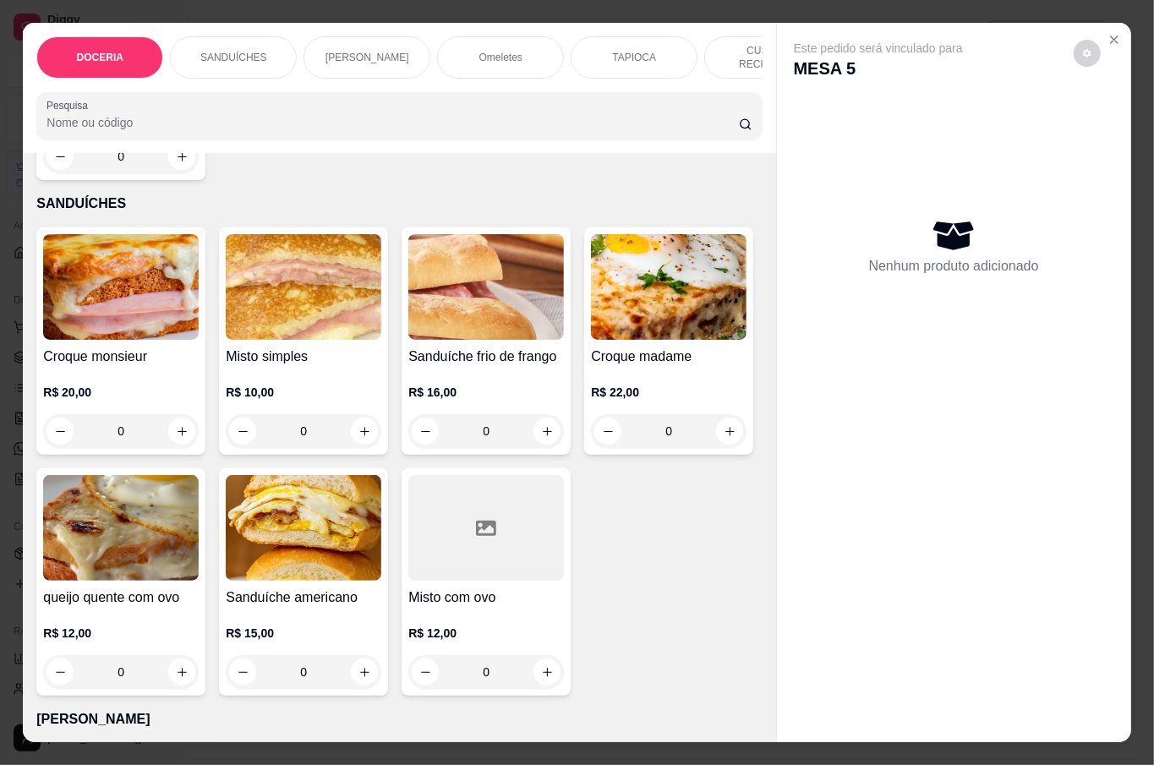
scroll to position [563, 0]
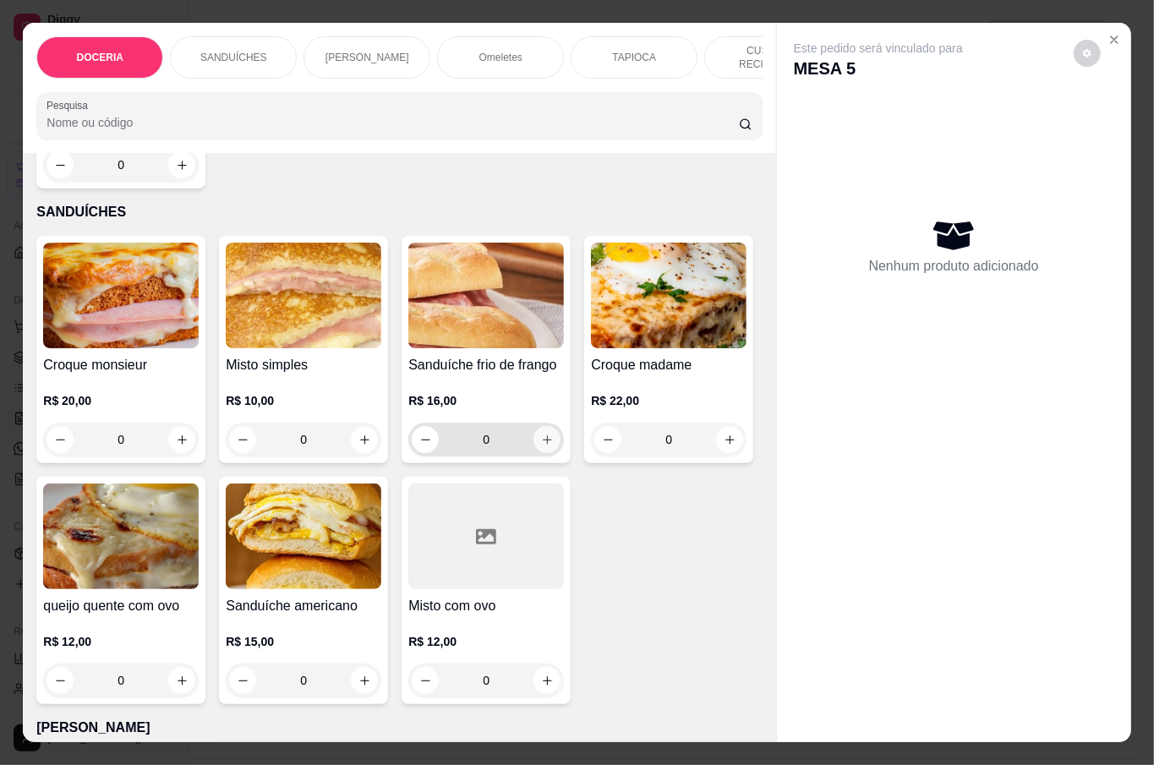
click at [543, 436] on icon "increase-product-quantity" at bounding box center [547, 440] width 9 height 9
type input "1"
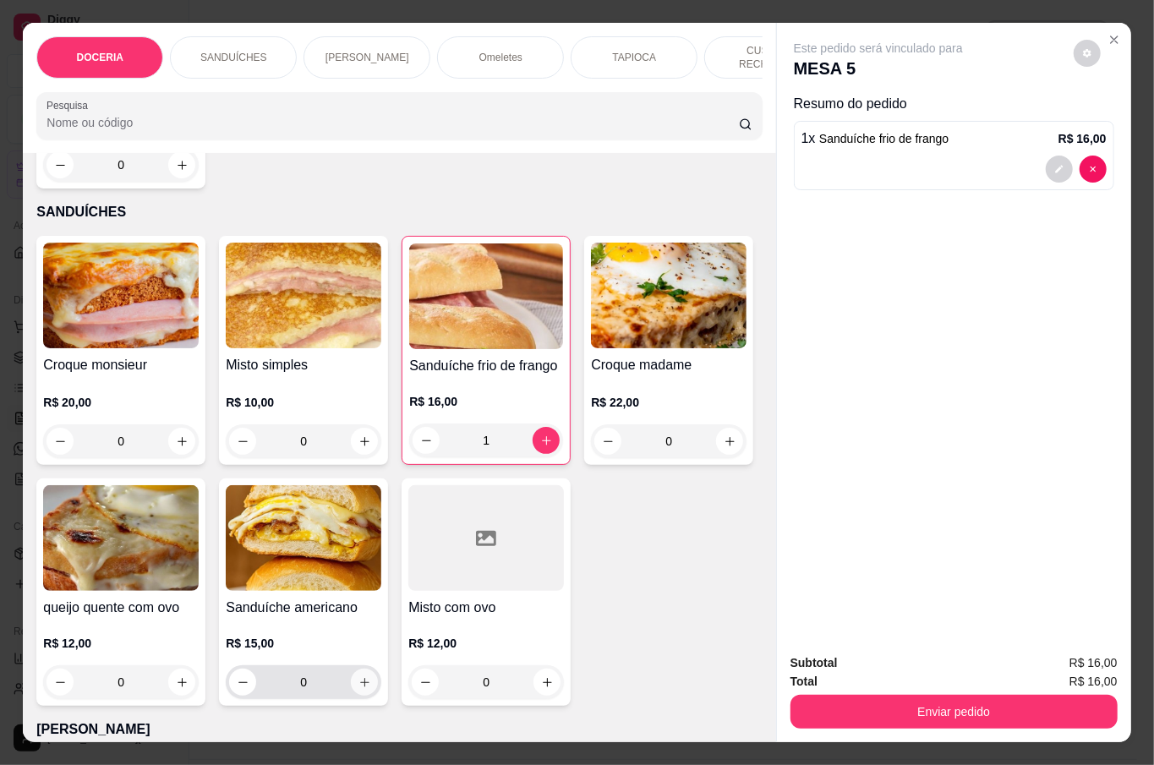
click at [378, 678] on button "increase-product-quantity" at bounding box center [364, 682] width 27 height 27
type input "1"
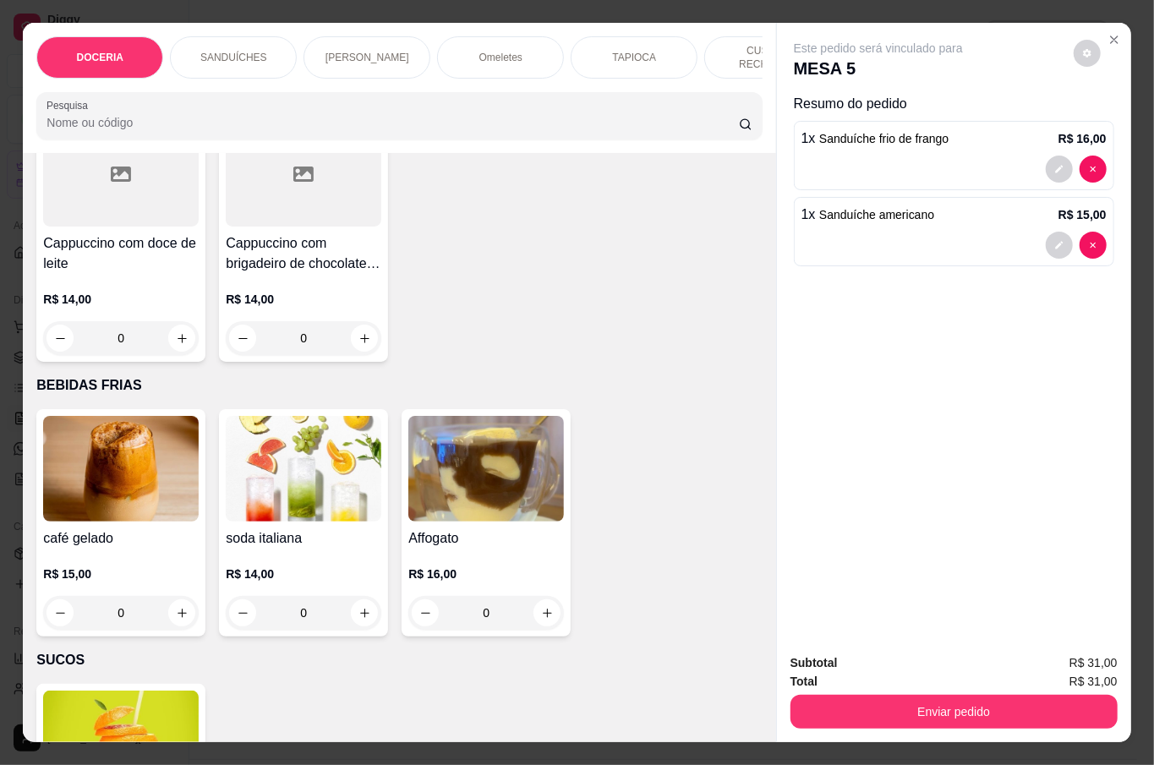
scroll to position [3834, 0]
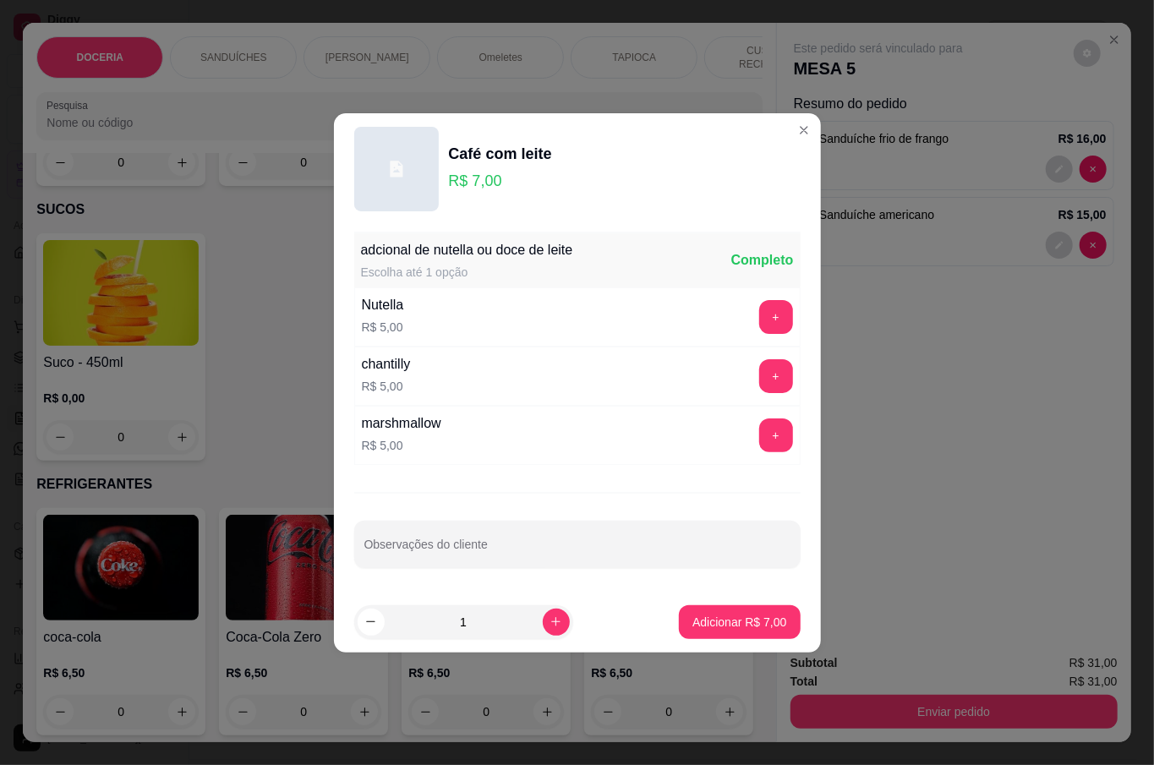
click at [763, 628] on p "Adicionar R$ 7,00" at bounding box center [740, 622] width 94 height 17
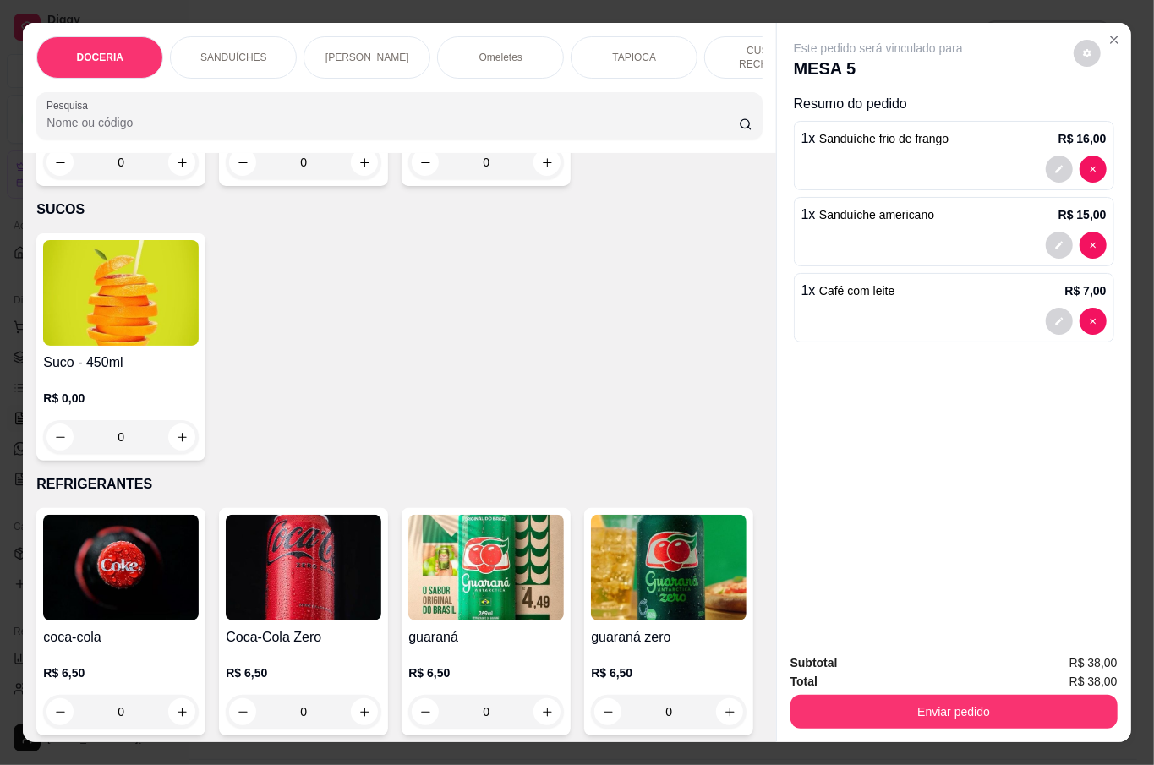
type input "1"
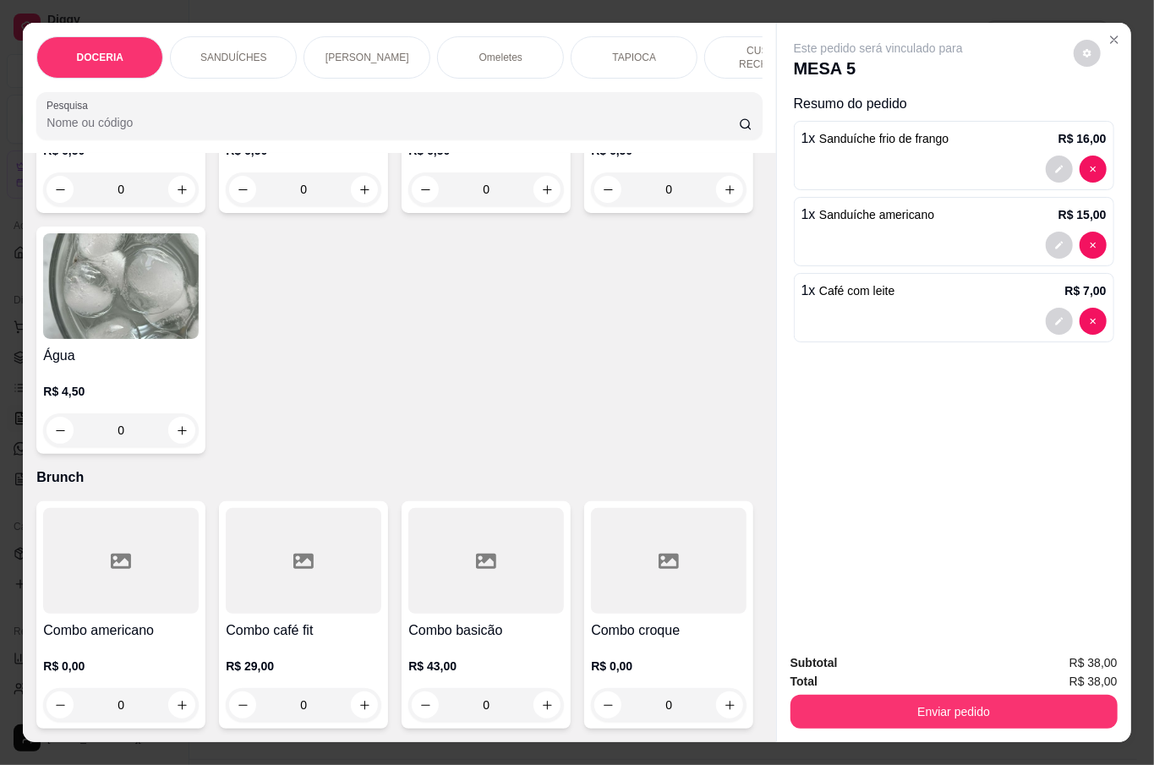
scroll to position [4961, 0]
click at [364, 203] on button "increase-product-quantity" at bounding box center [364, 189] width 27 height 27
type input "1"
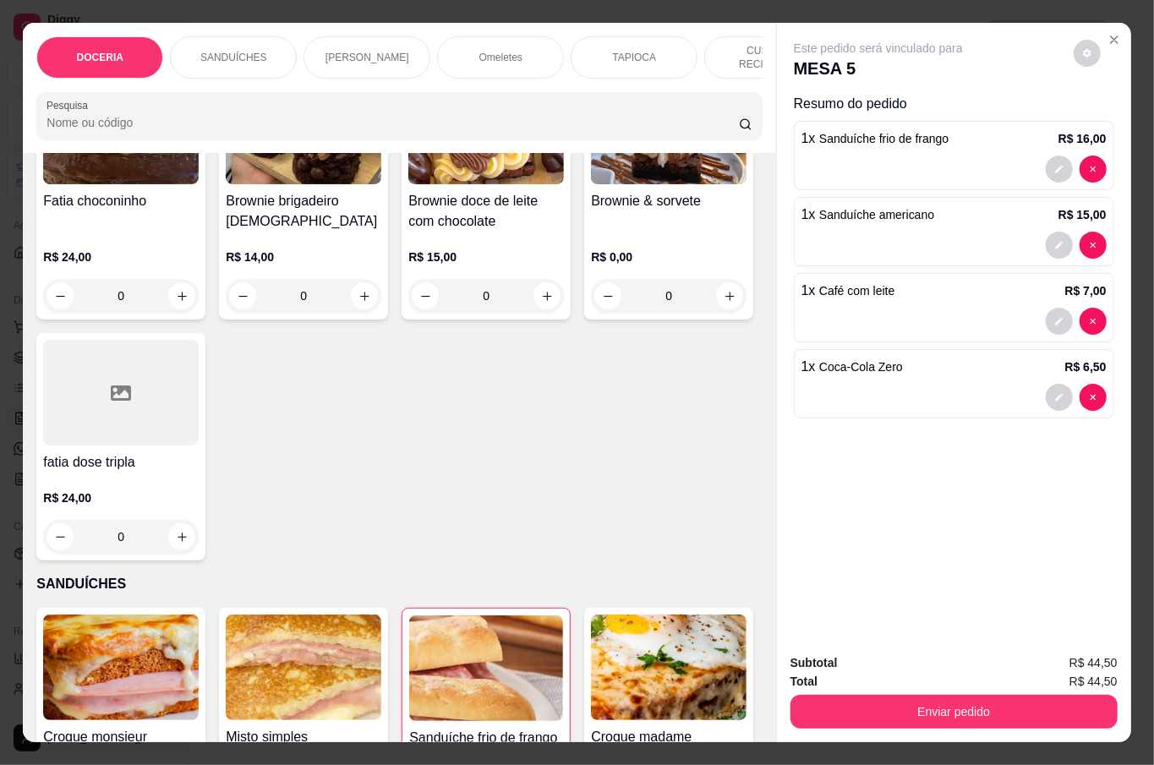
scroll to position [451, 0]
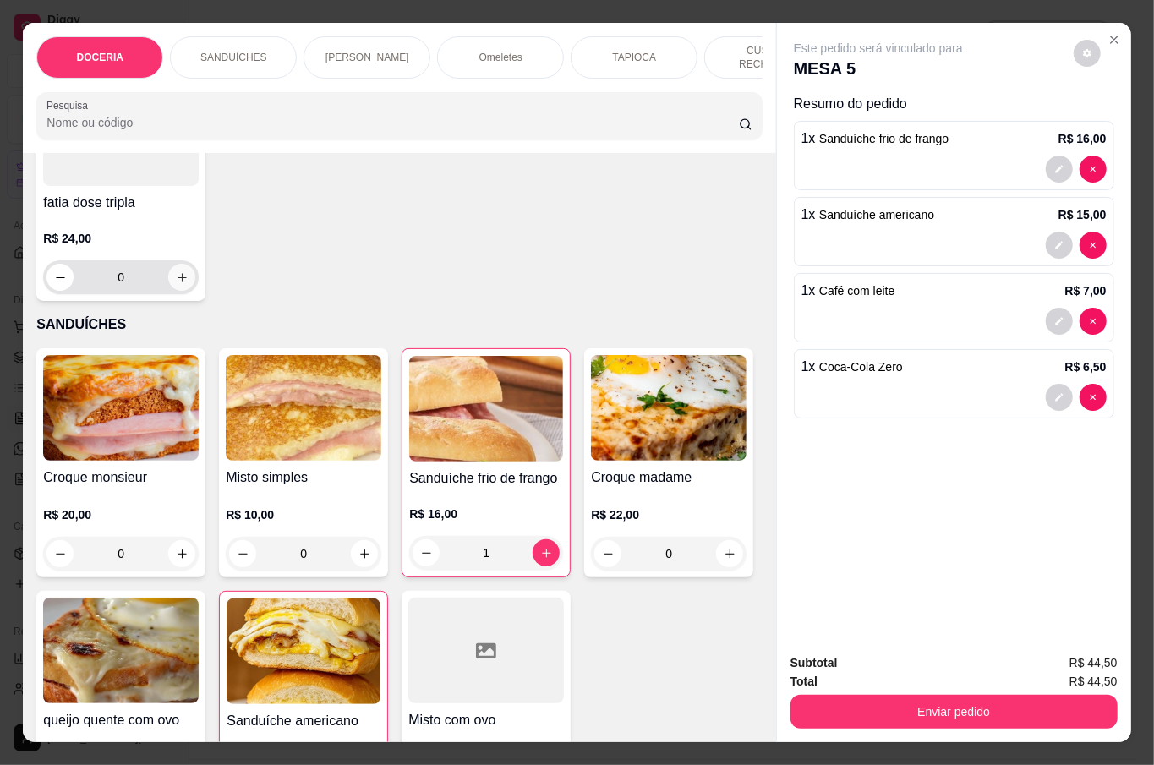
click at [195, 282] on button "increase-product-quantity" at bounding box center [181, 277] width 27 height 27
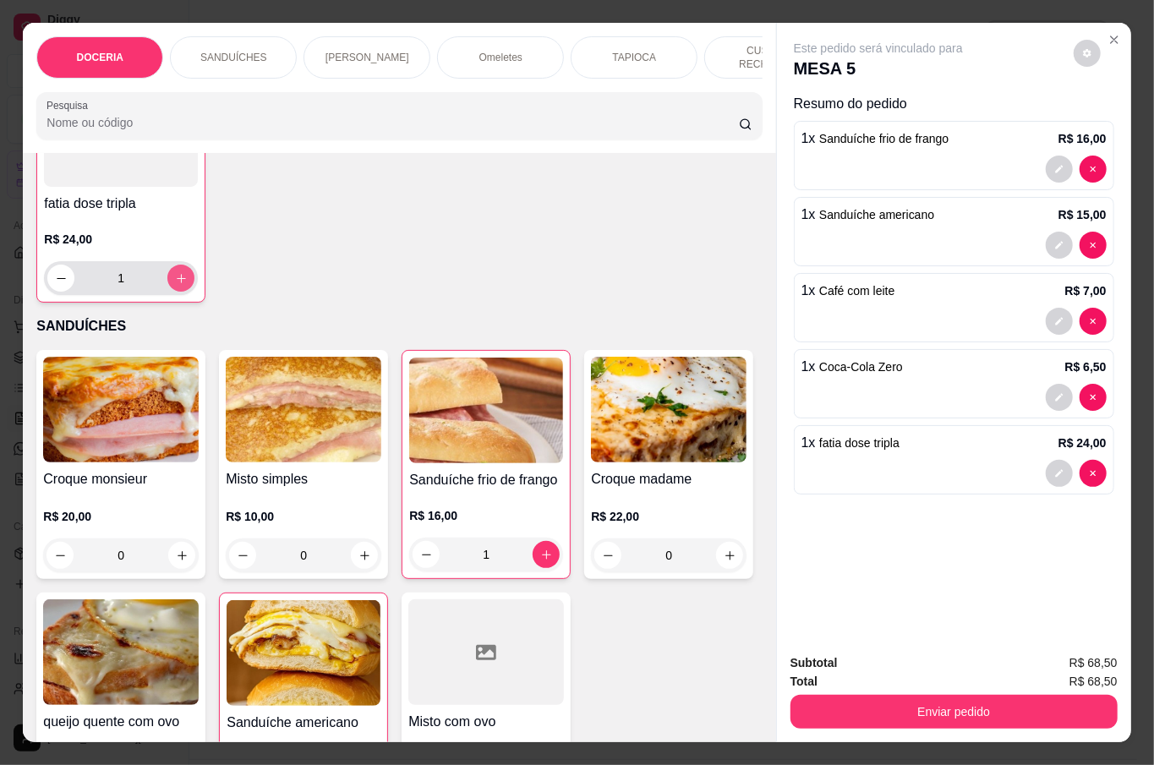
type input "1"
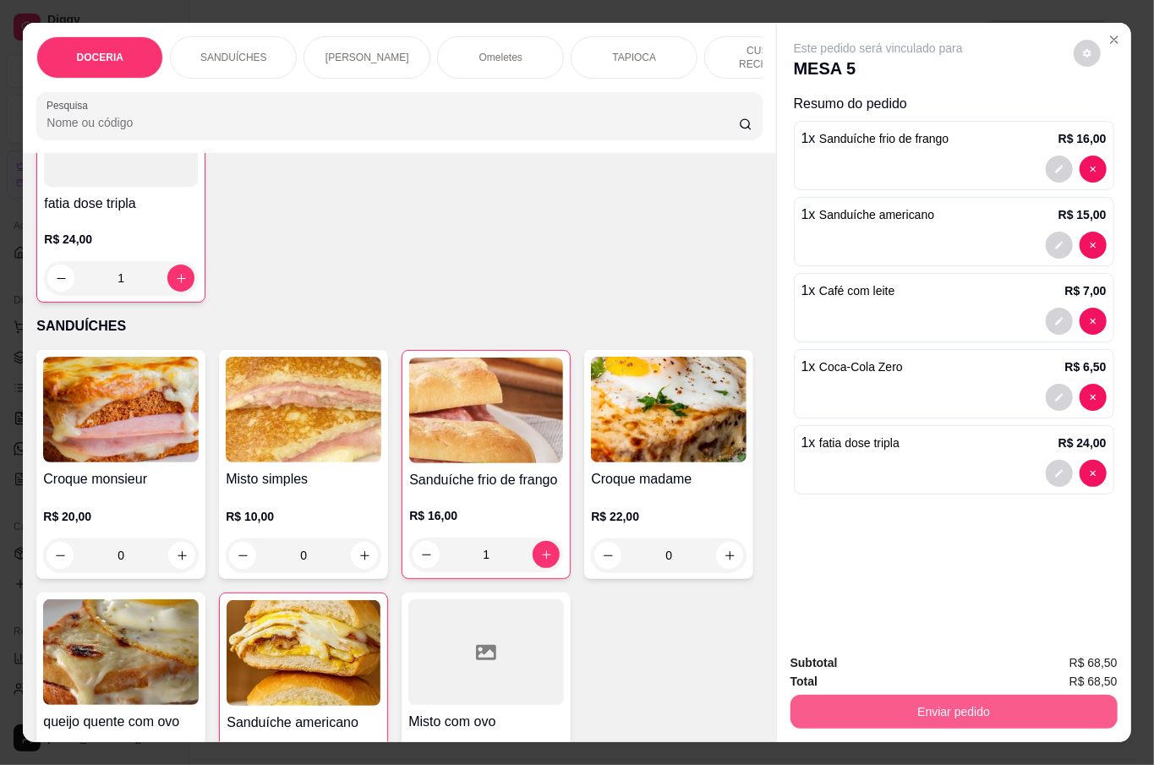
click at [922, 704] on button "Enviar pedido" at bounding box center [954, 712] width 327 height 34
click at [867, 666] on button "Não registrar e enviar pedido" at bounding box center [896, 662] width 176 height 32
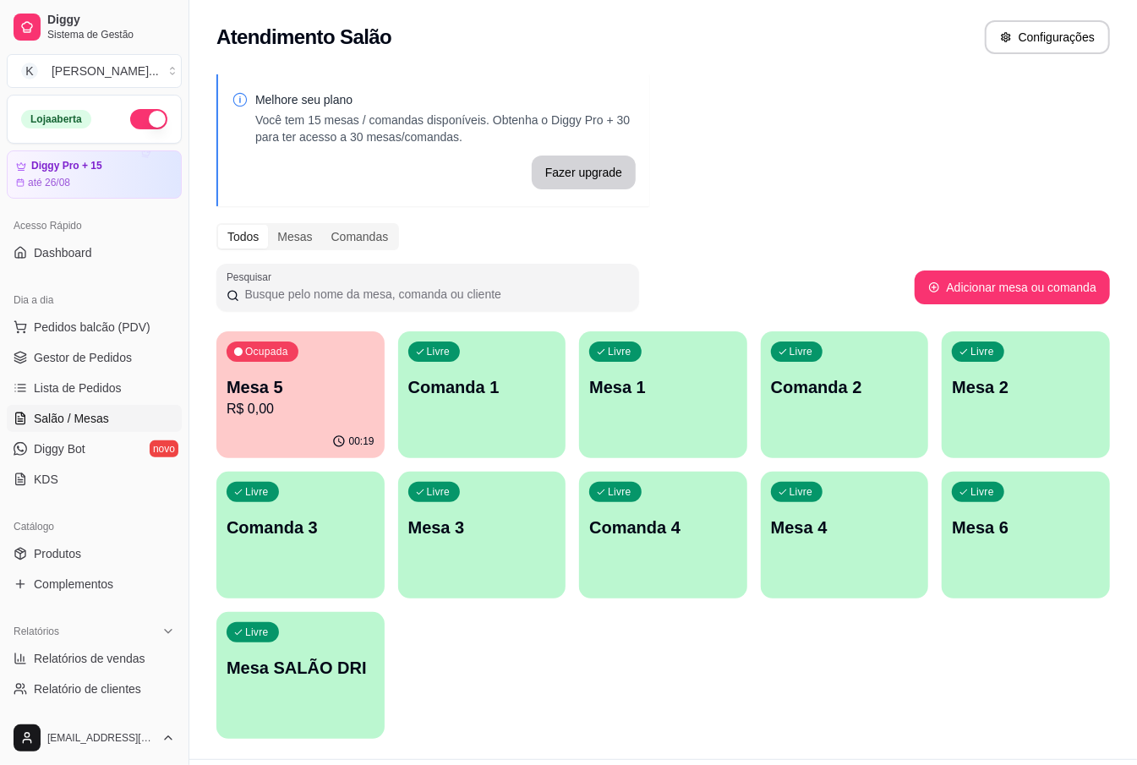
click at [789, 137] on div "Melhore seu plano Você tem 15 mesas / comandas disponíveis. Obtenha o Diggy Pro…" at bounding box center [663, 411] width 948 height 695
click at [123, 323] on span "Pedidos balcão (PDV)" at bounding box center [92, 327] width 117 height 17
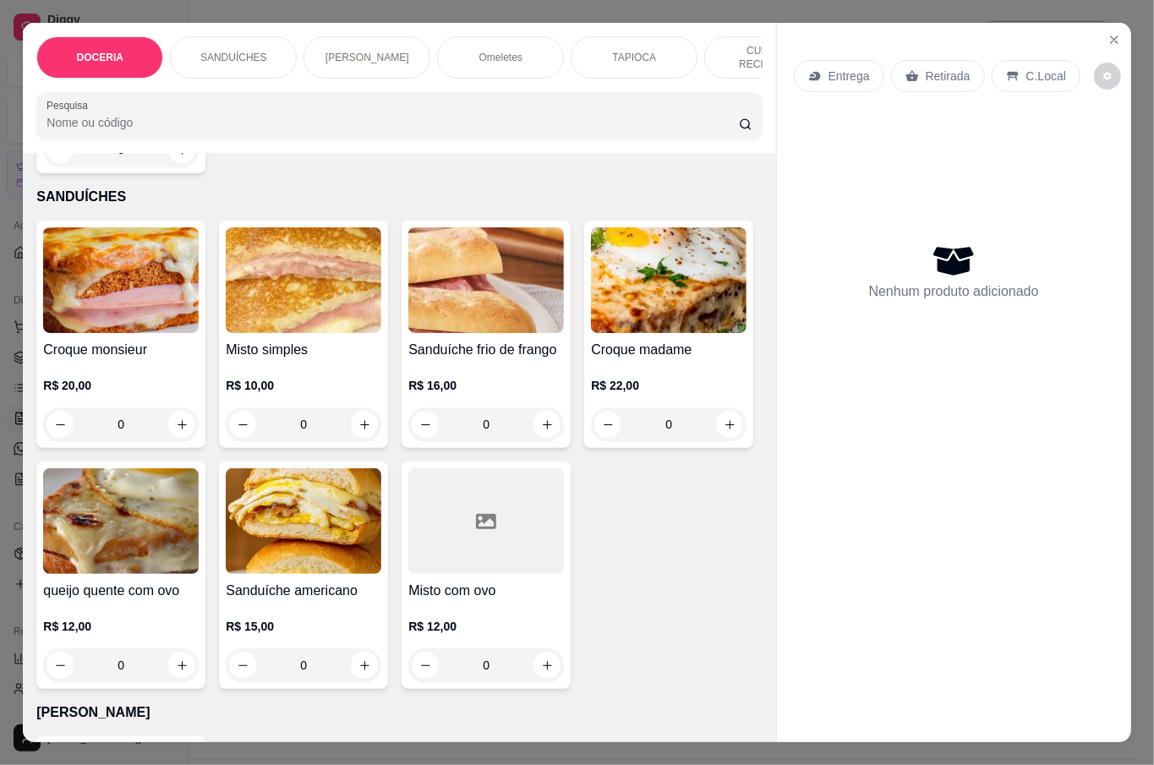
scroll to position [563, 0]
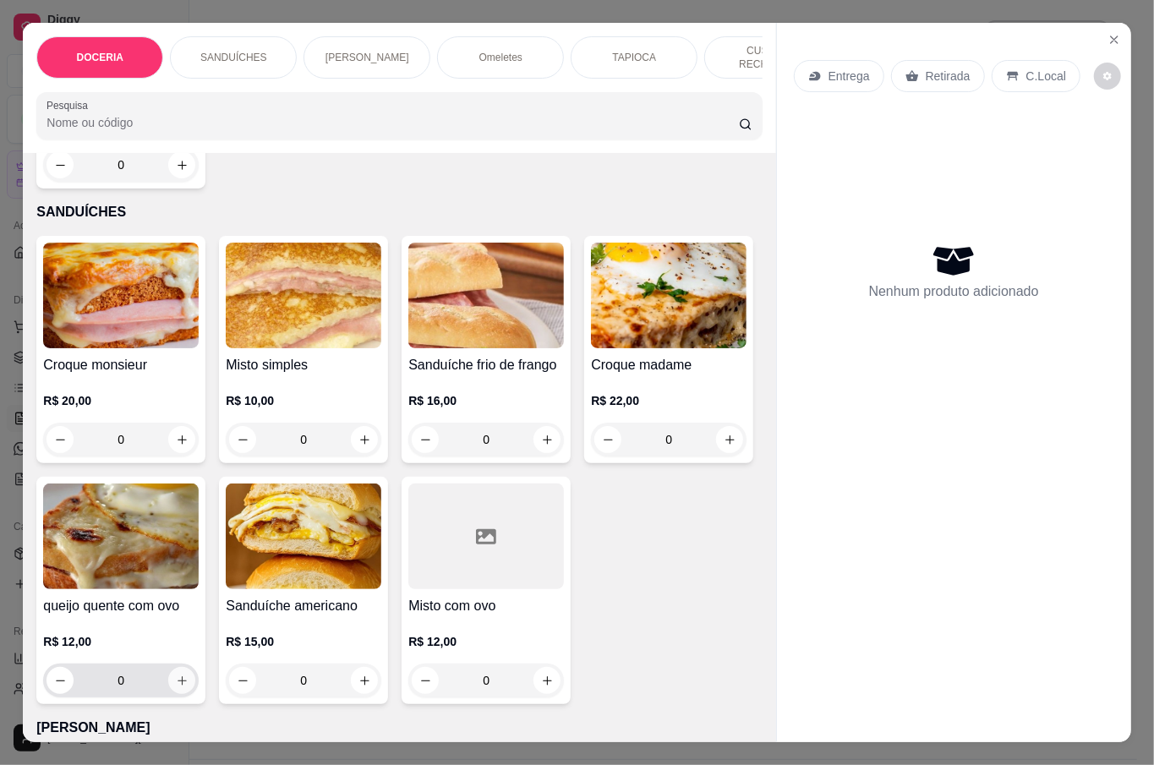
click at [189, 675] on icon "increase-product-quantity" at bounding box center [182, 681] width 13 height 13
type input "1"
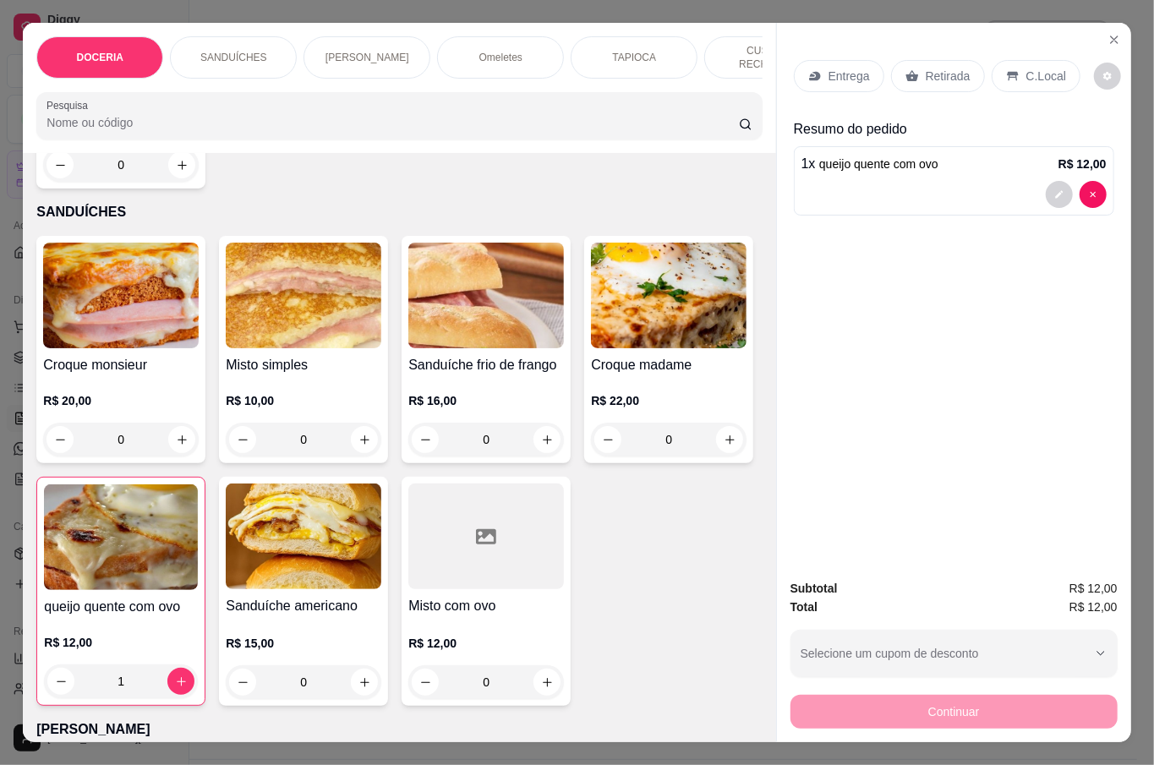
click at [931, 86] on div "Entrega Retirada C.Local" at bounding box center [954, 76] width 321 height 59
click at [932, 68] on p "Retirada" at bounding box center [948, 76] width 45 height 17
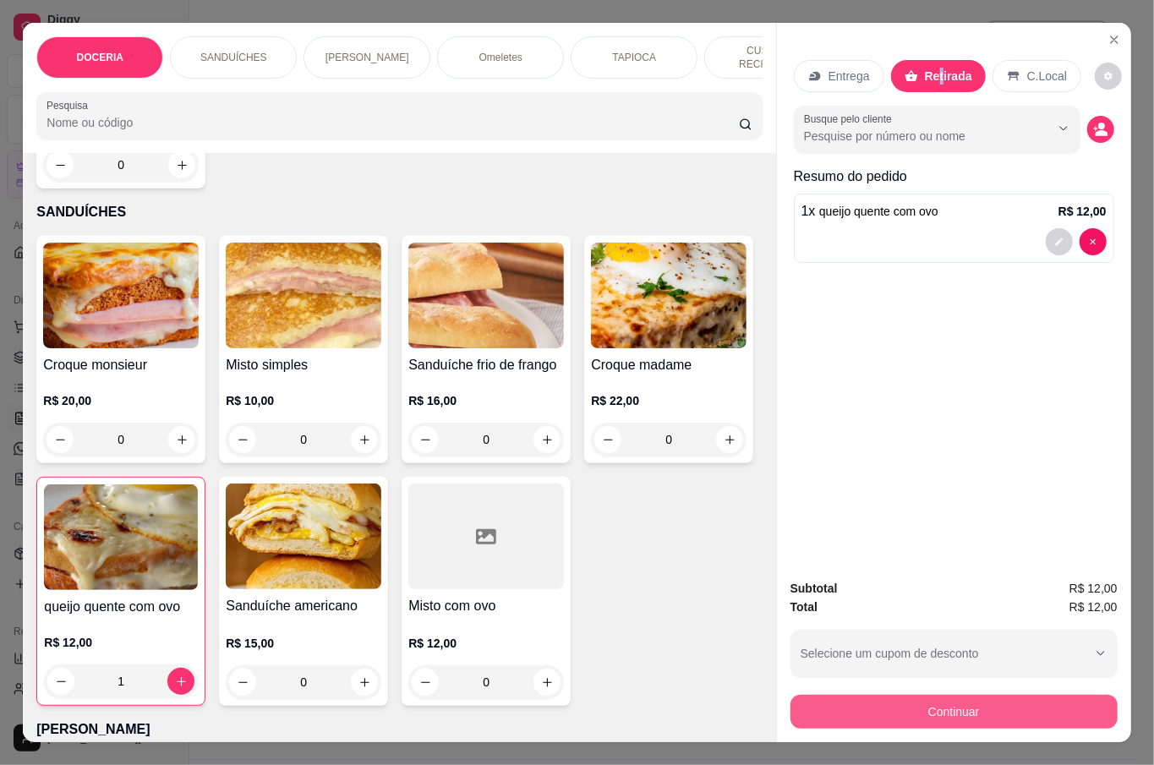
click at [1011, 704] on button "Continuar" at bounding box center [954, 712] width 327 height 34
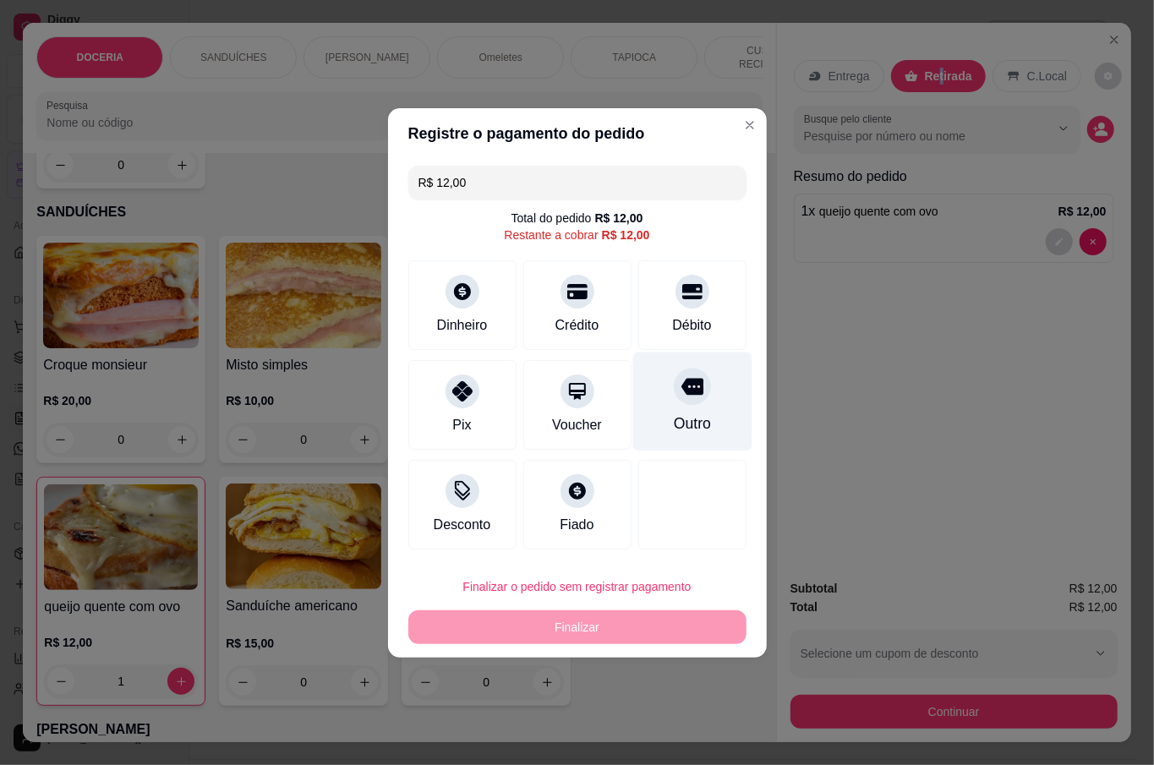
click at [693, 387] on div at bounding box center [692, 386] width 37 height 37
type input "R$ 0,00"
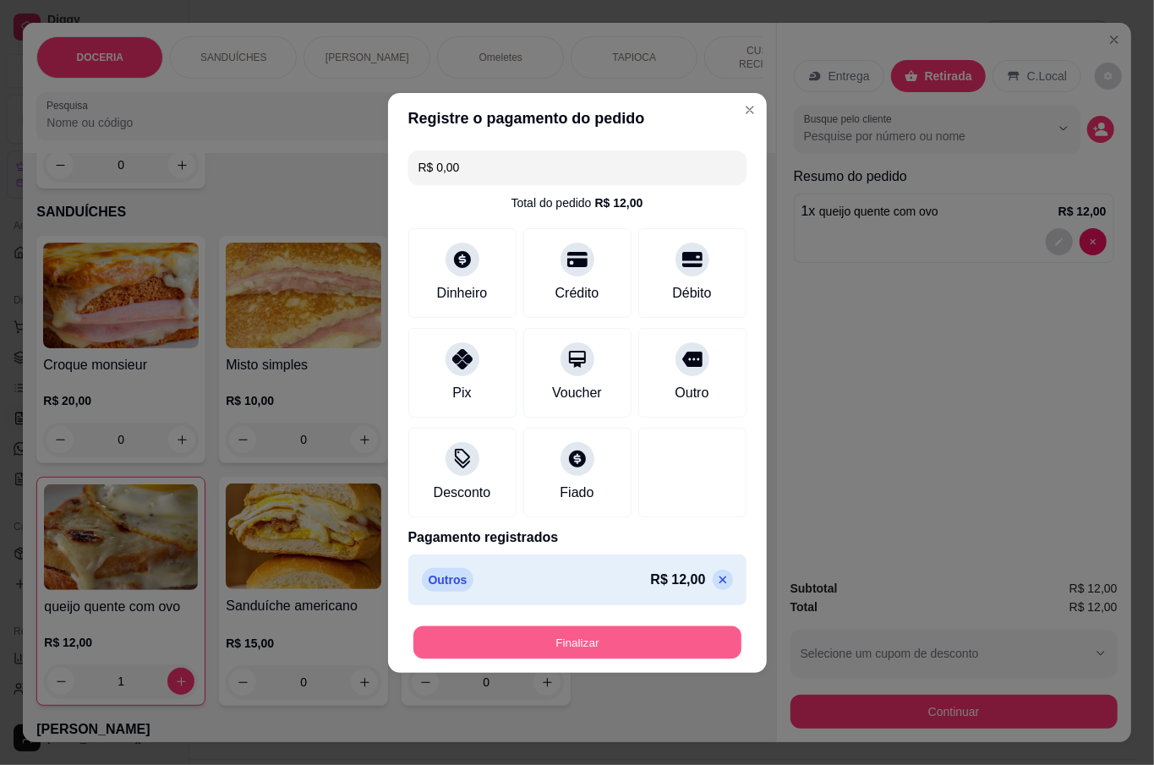
click at [562, 644] on button "Finalizar" at bounding box center [578, 642] width 328 height 33
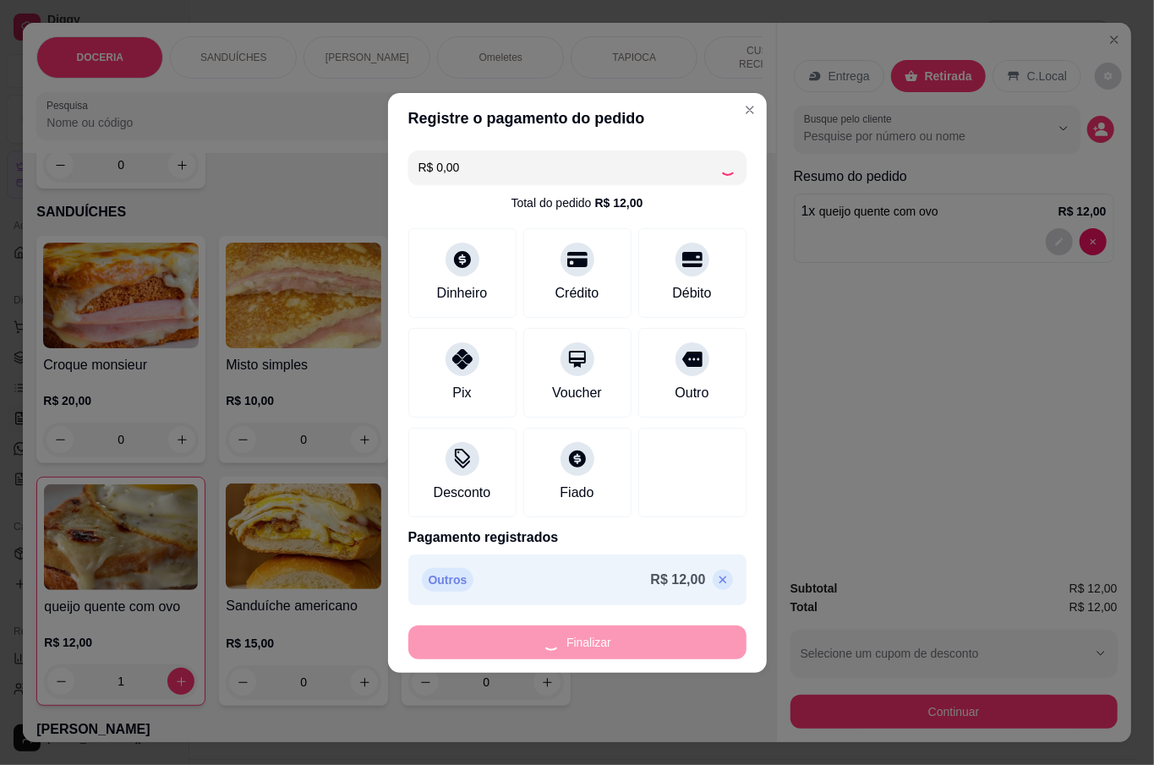
type input "0"
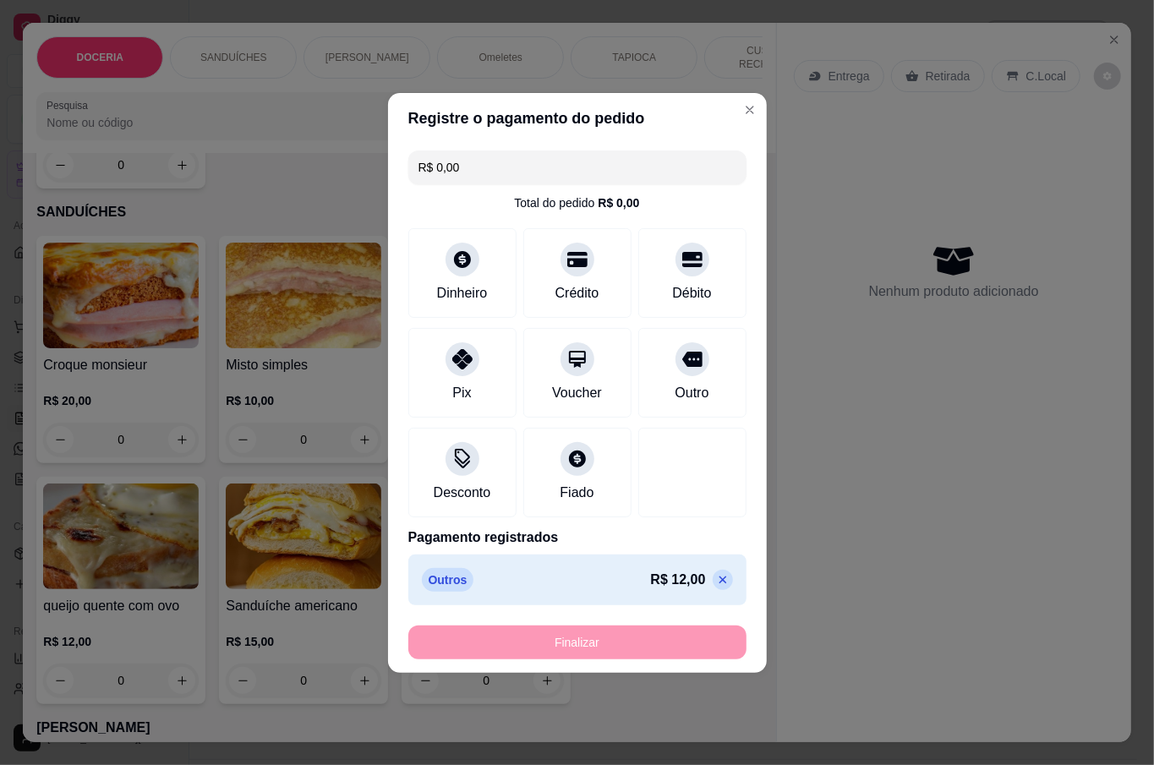
type input "-R$ 12,00"
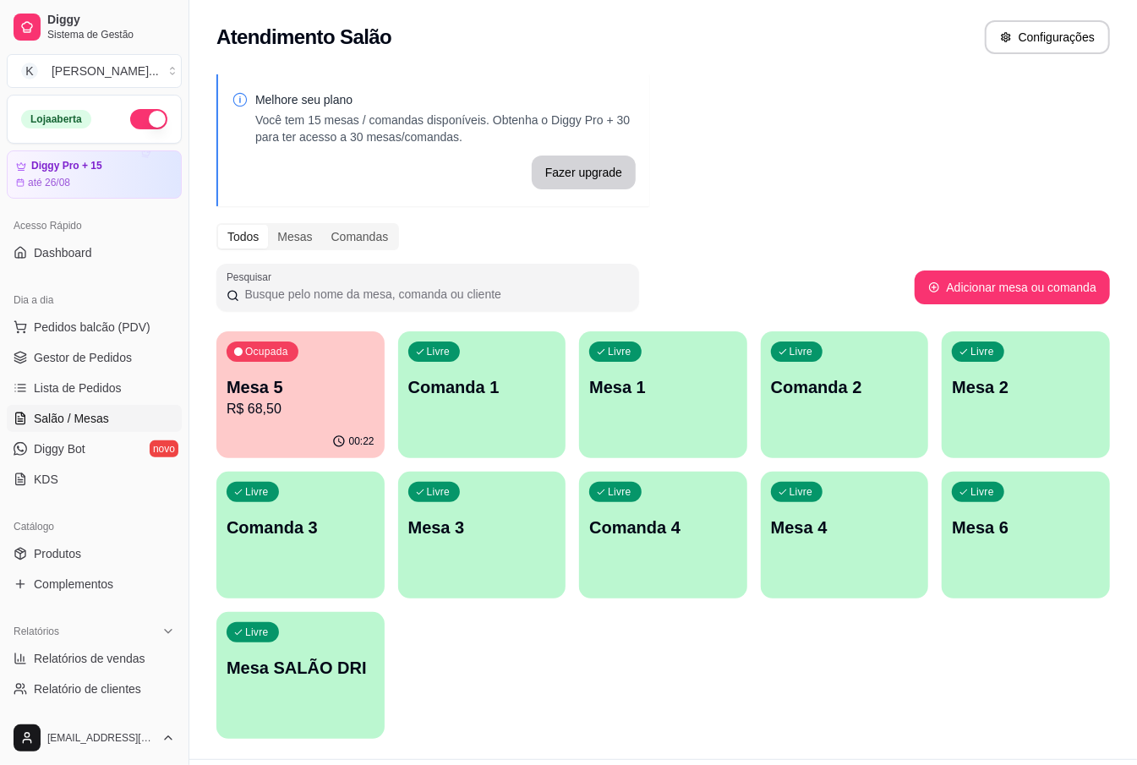
drag, startPoint x: 576, startPoint y: 600, endPoint x: 586, endPoint y: 624, distance: 26.5
click at [575, 600] on div "Ocupada Mesa 5 R$ 68,50 00:22 Livre Comanda 1 Livre Mesa 1 Livre Comanda 2 Livr…" at bounding box center [663, 536] width 894 height 408
click at [311, 386] on p "Mesa 5" at bounding box center [301, 387] width 148 height 24
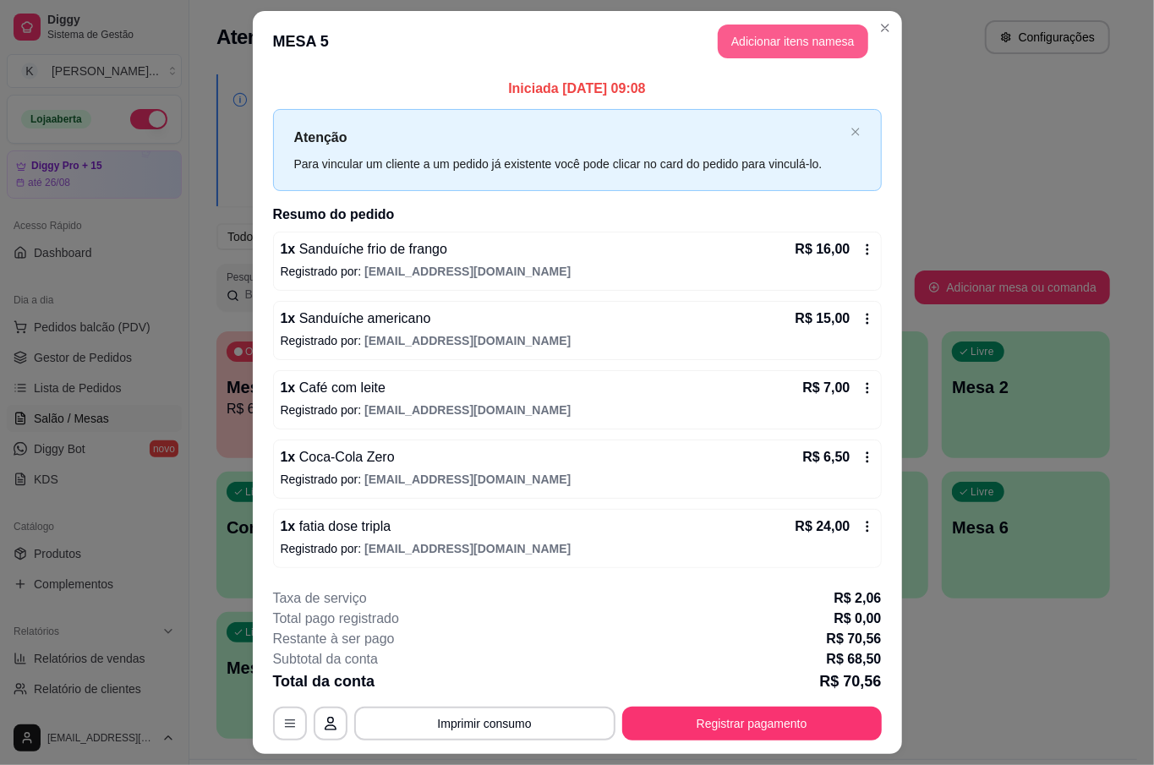
click at [789, 36] on button "Adicionar itens na mesa" at bounding box center [793, 42] width 151 height 34
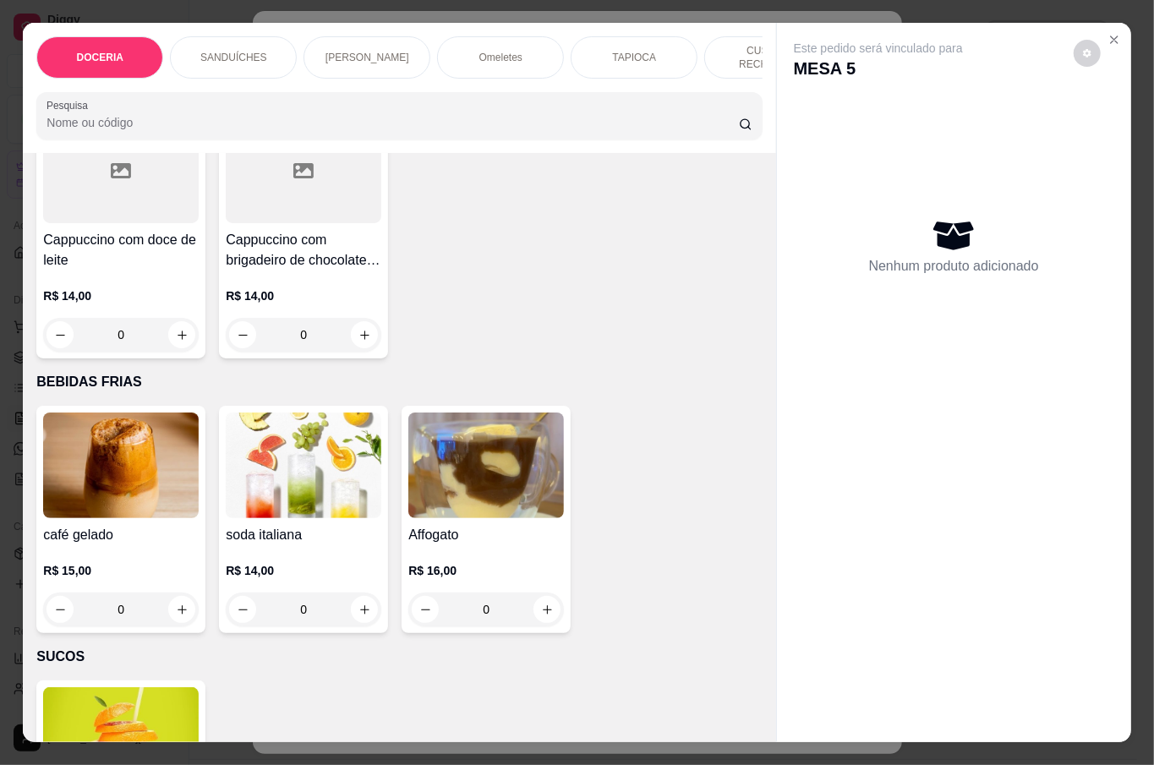
scroll to position [3721, 0]
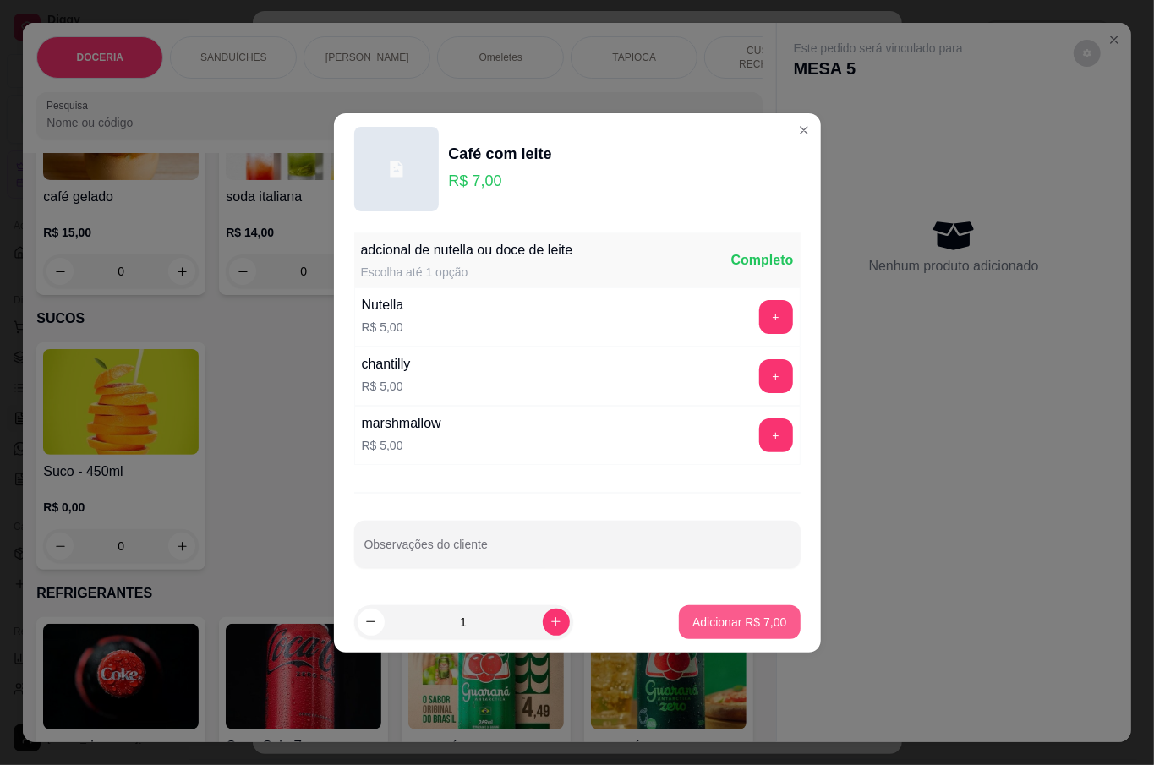
click at [748, 620] on p "Adicionar R$ 7,00" at bounding box center [740, 622] width 94 height 17
type input "1"
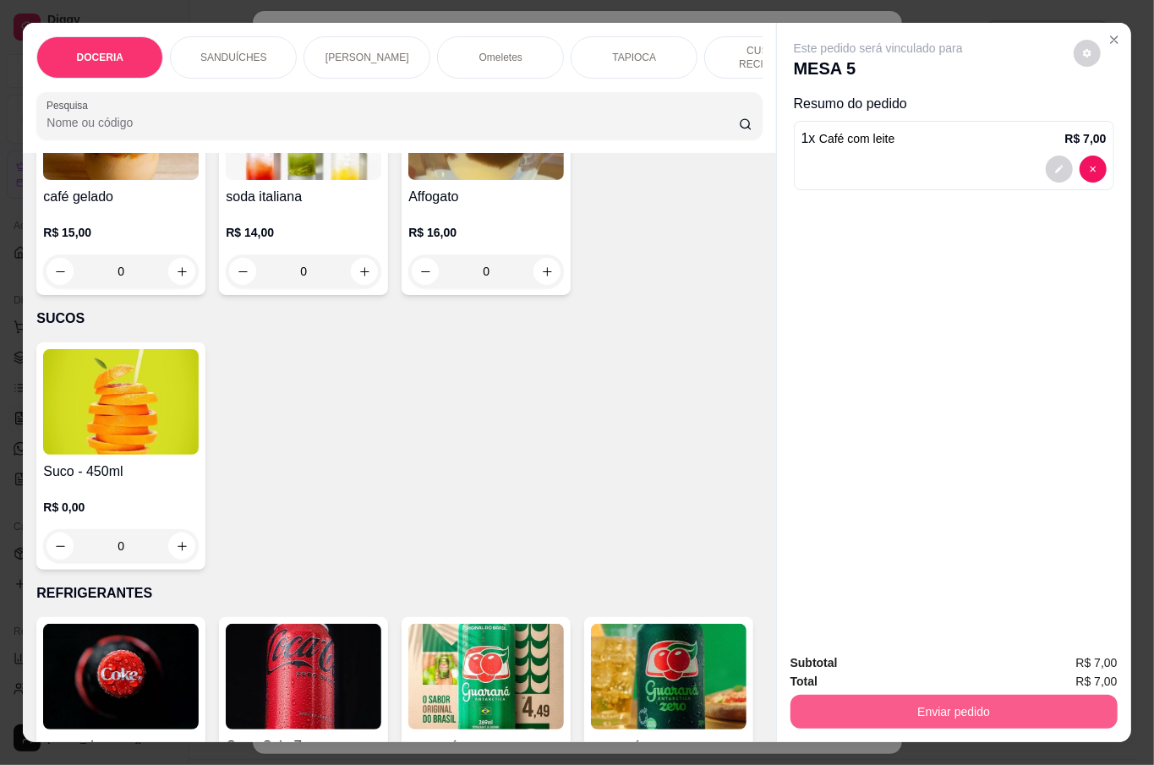
click at [913, 695] on button "Enviar pedido" at bounding box center [954, 712] width 327 height 34
click at [911, 657] on button "Não registrar e enviar pedido" at bounding box center [896, 662] width 176 height 32
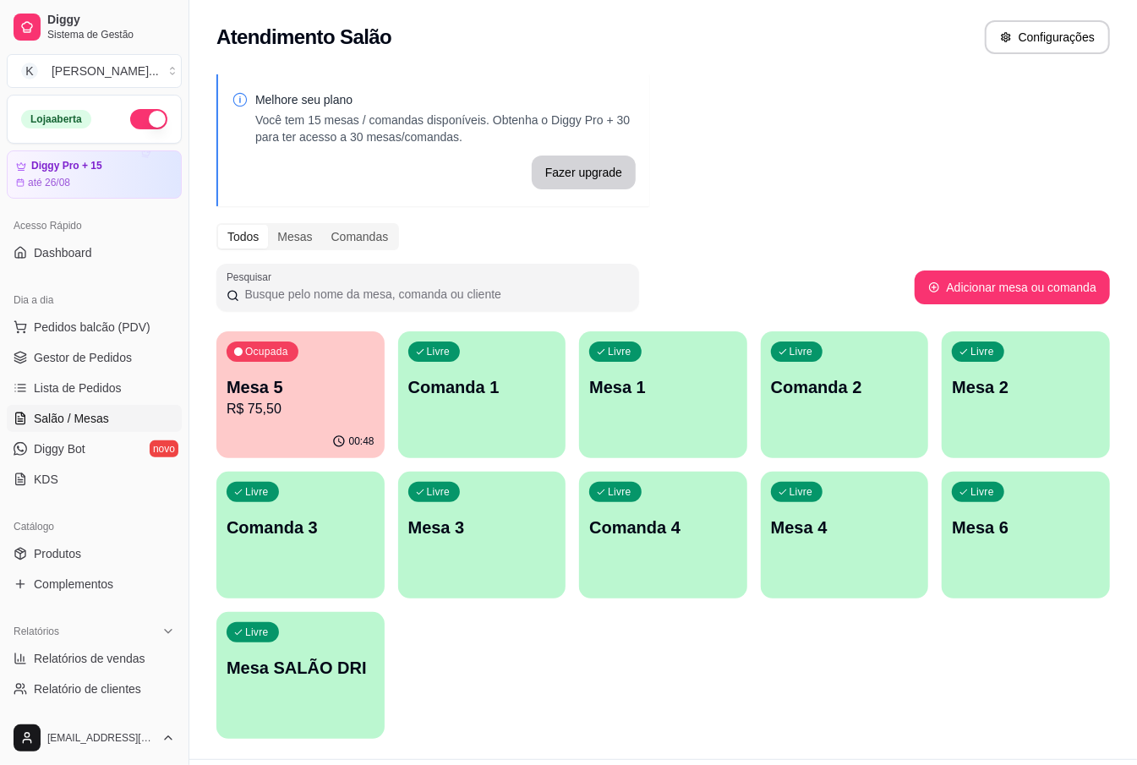
click at [978, 96] on div "Melhore seu plano Você tem 15 mesas / comandas disponíveis. Obtenha o Diggy Pro…" at bounding box center [663, 411] width 948 height 695
click at [78, 332] on span "Pedidos balcão (PDV)" at bounding box center [92, 327] width 117 height 17
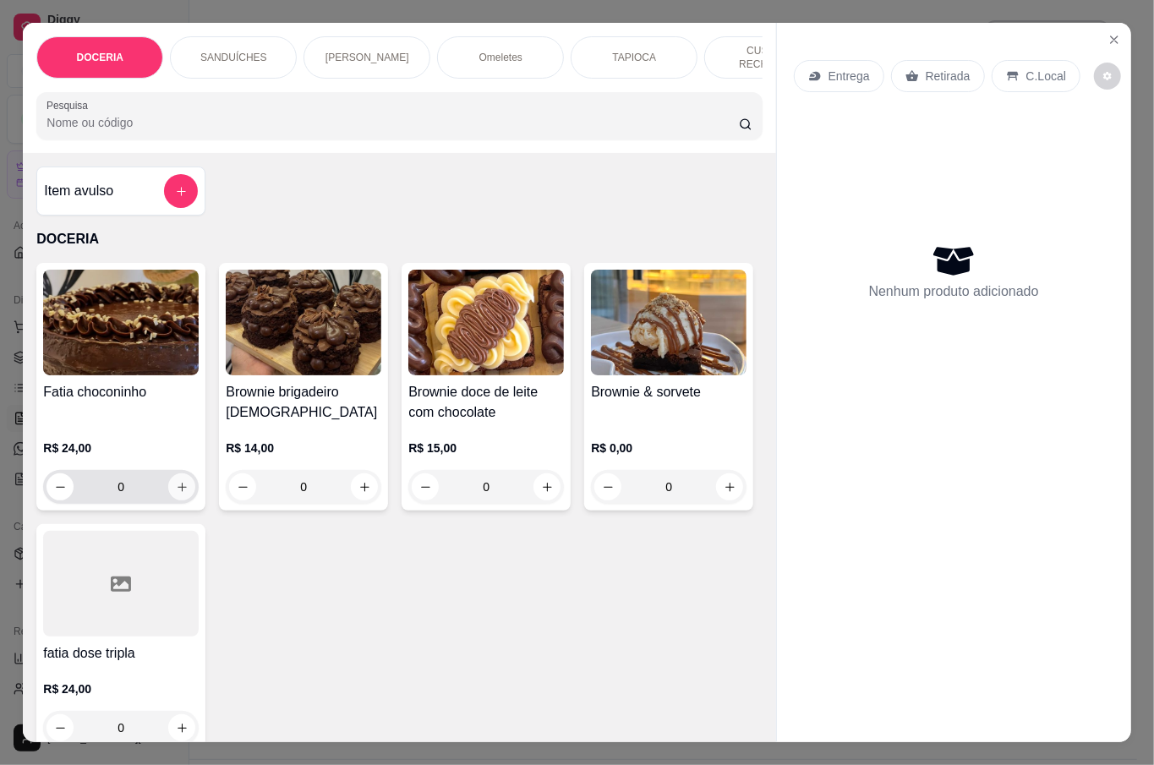
click at [180, 474] on button "increase-product-quantity" at bounding box center [181, 487] width 27 height 27
type input "1"
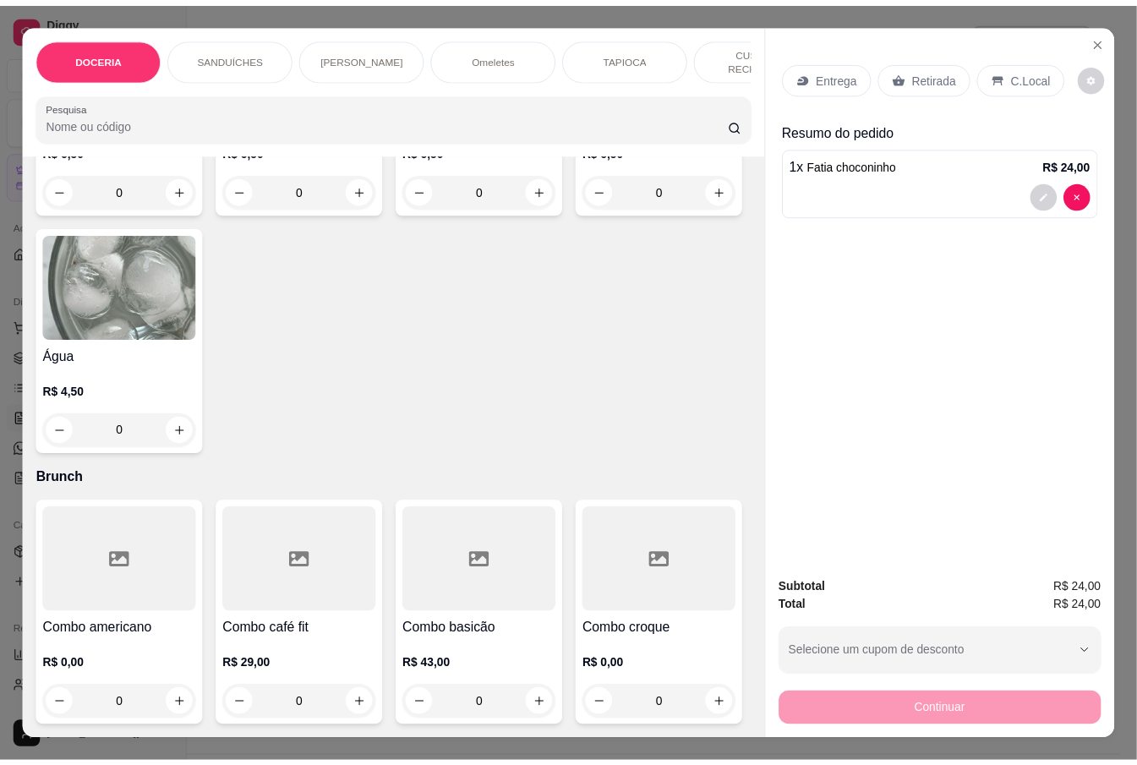
scroll to position [4930, 0]
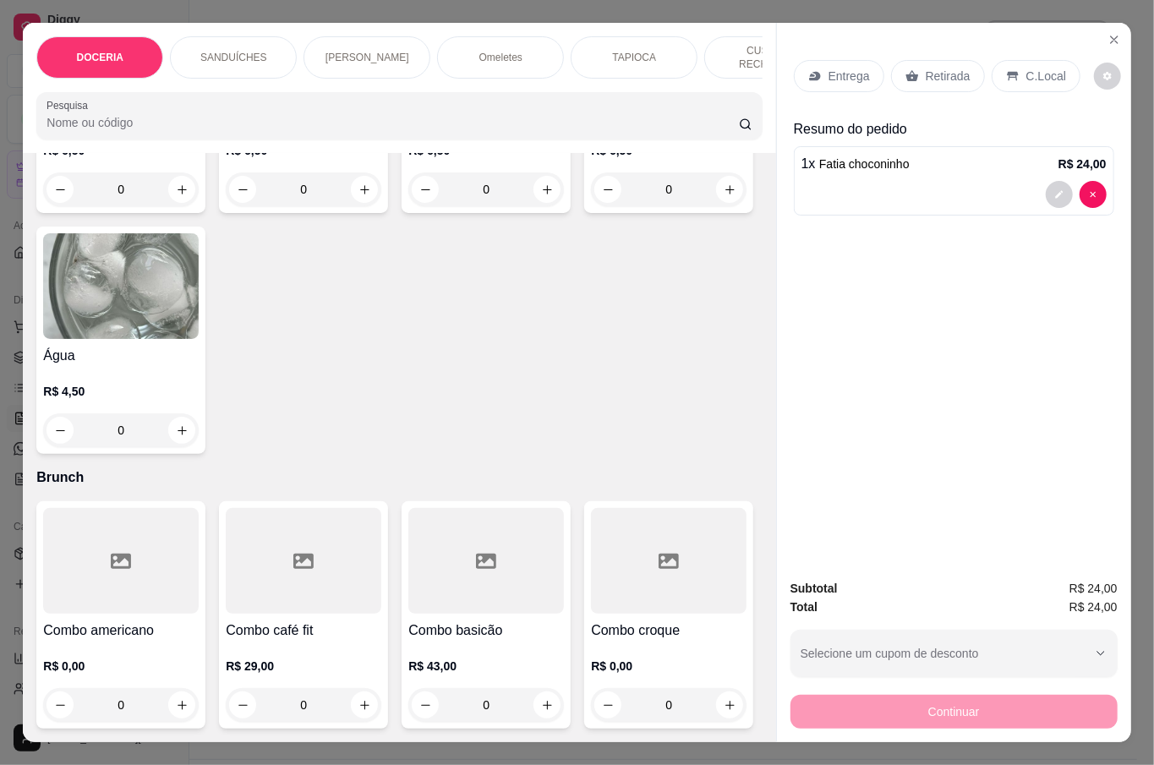
click at [199, 447] on div "0" at bounding box center [121, 431] width 156 height 34
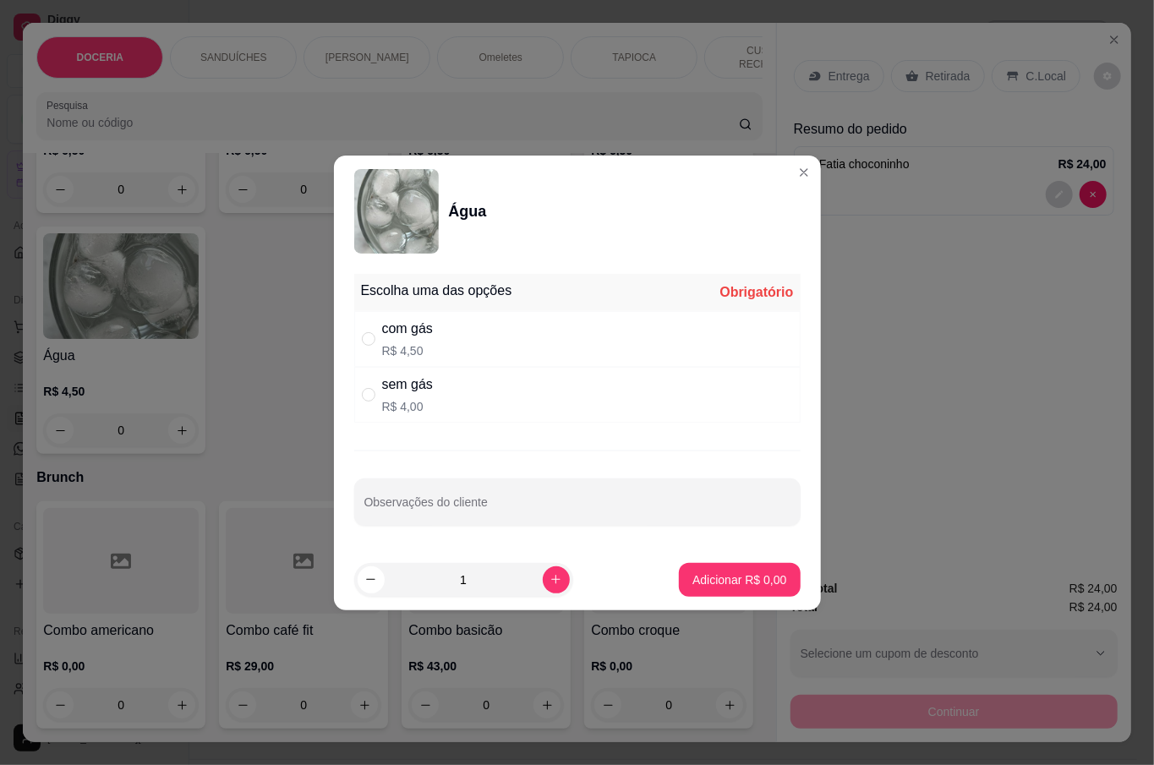
click at [452, 339] on div "com gás R$ 4,50" at bounding box center [577, 339] width 447 height 56
radio input "true"
click at [704, 578] on p "Adicionar R$ 4,50" at bounding box center [740, 580] width 94 height 17
type input "1"
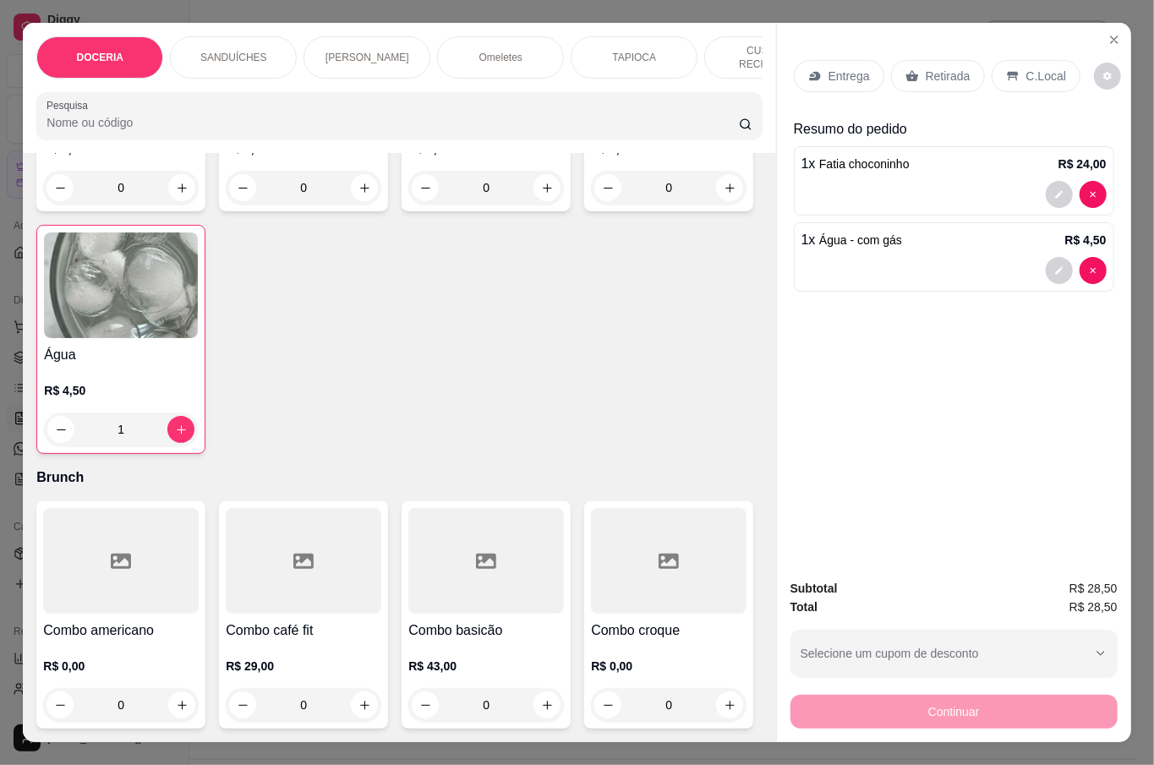
click at [1033, 69] on p "C.Local" at bounding box center [1047, 76] width 40 height 17
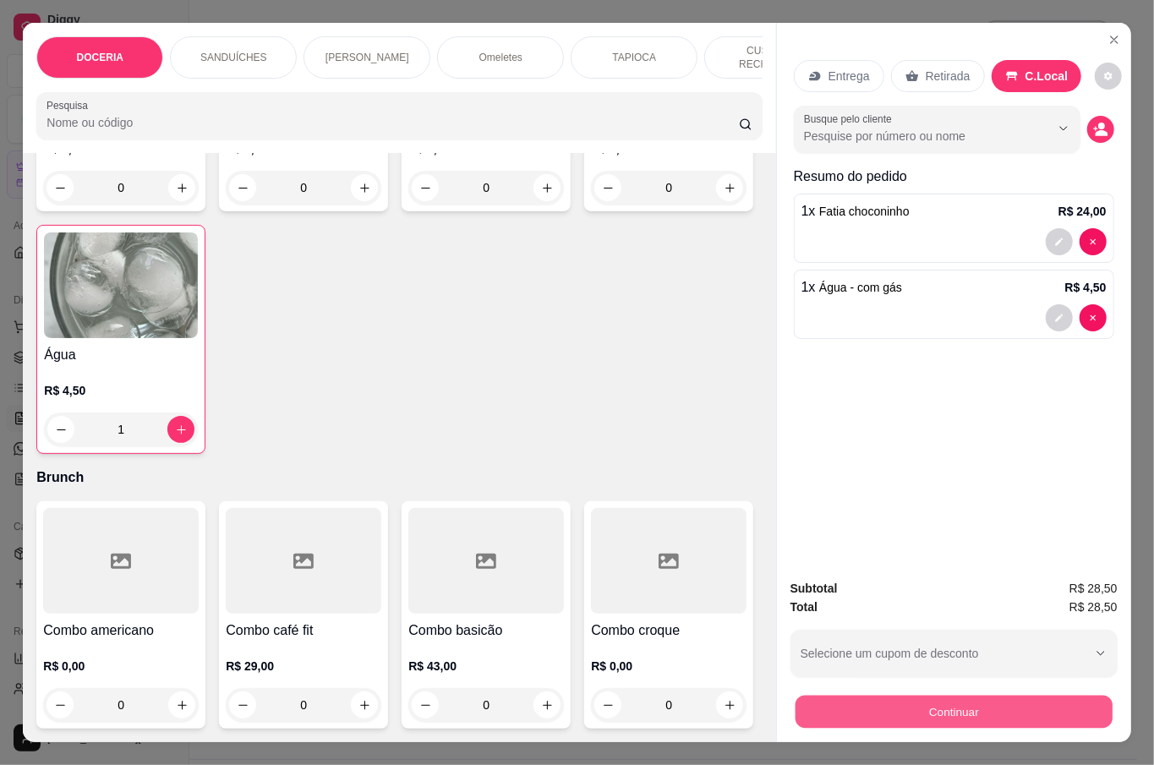
click at [928, 697] on button "Continuar" at bounding box center [953, 711] width 317 height 33
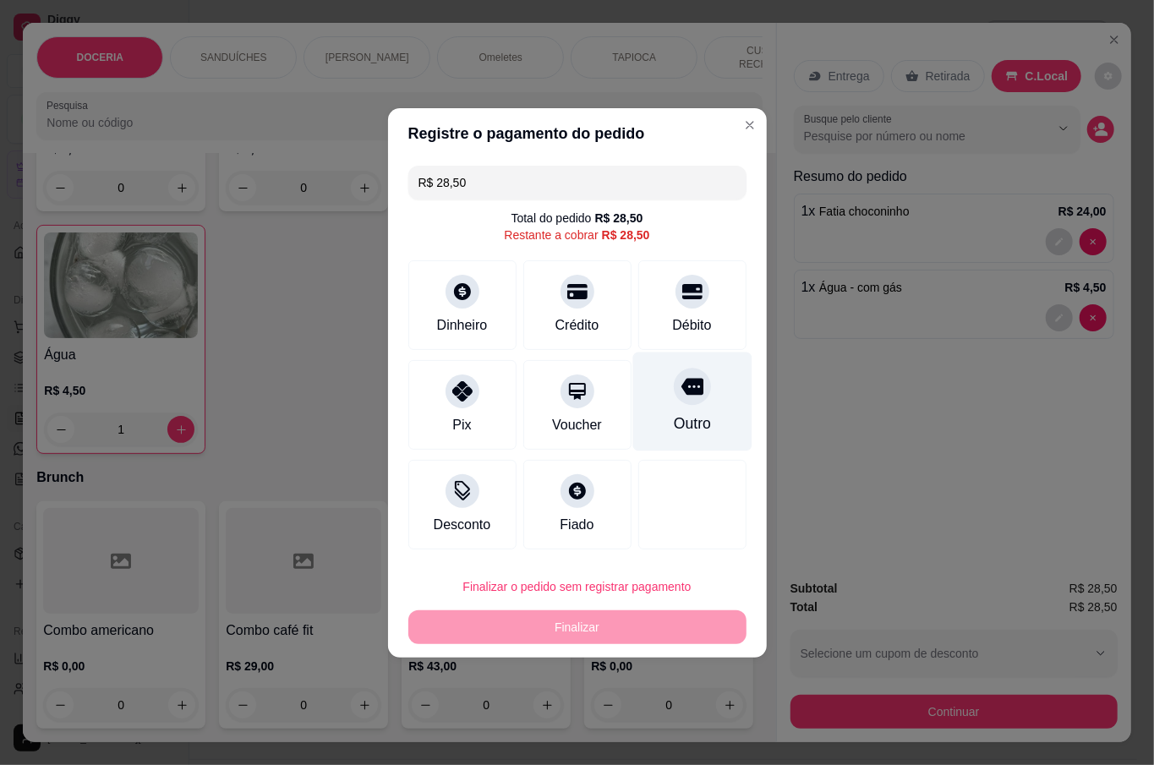
click at [681, 396] on icon at bounding box center [692, 386] width 22 height 22
type input "R$ 0,00"
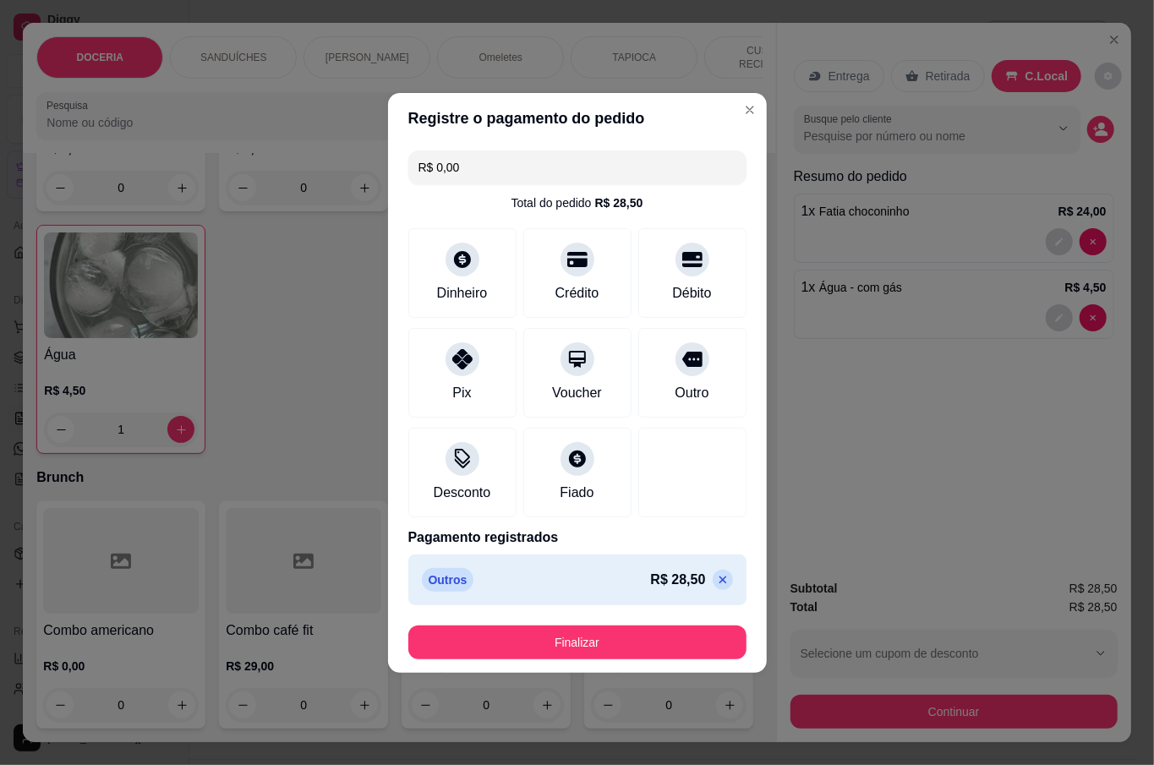
click at [616, 647] on button "Finalizar" at bounding box center [577, 643] width 338 height 34
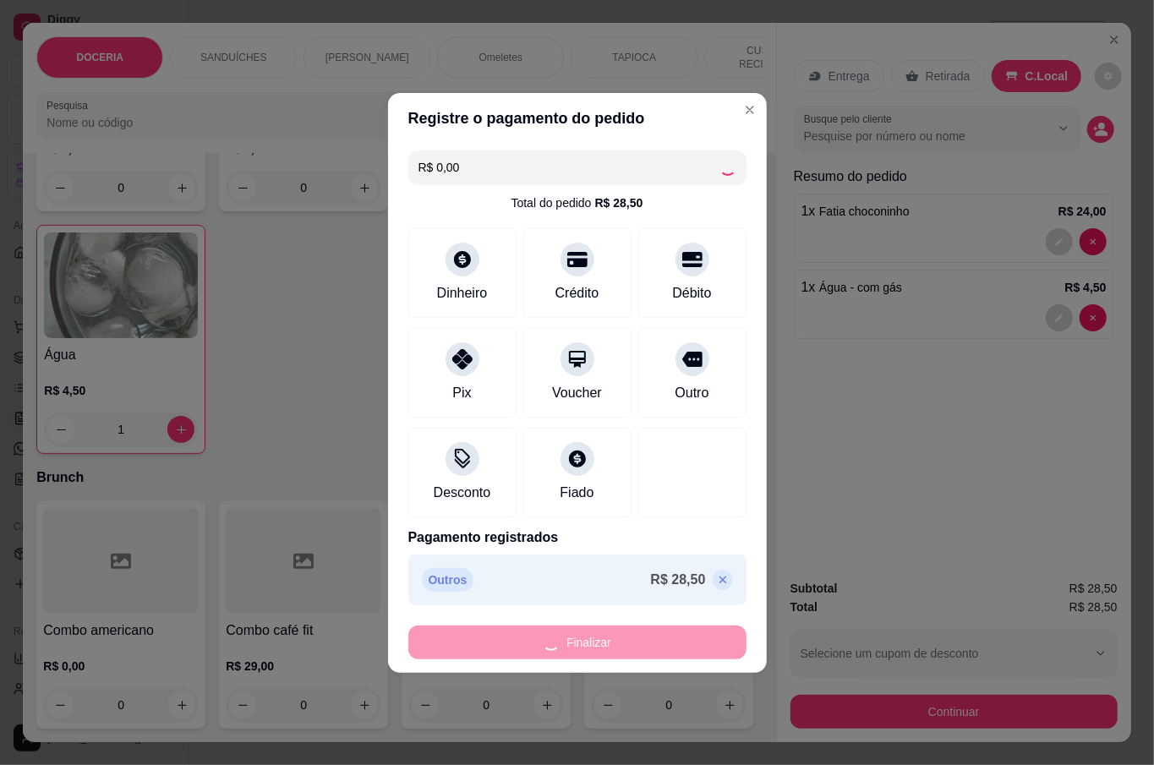
type input "0"
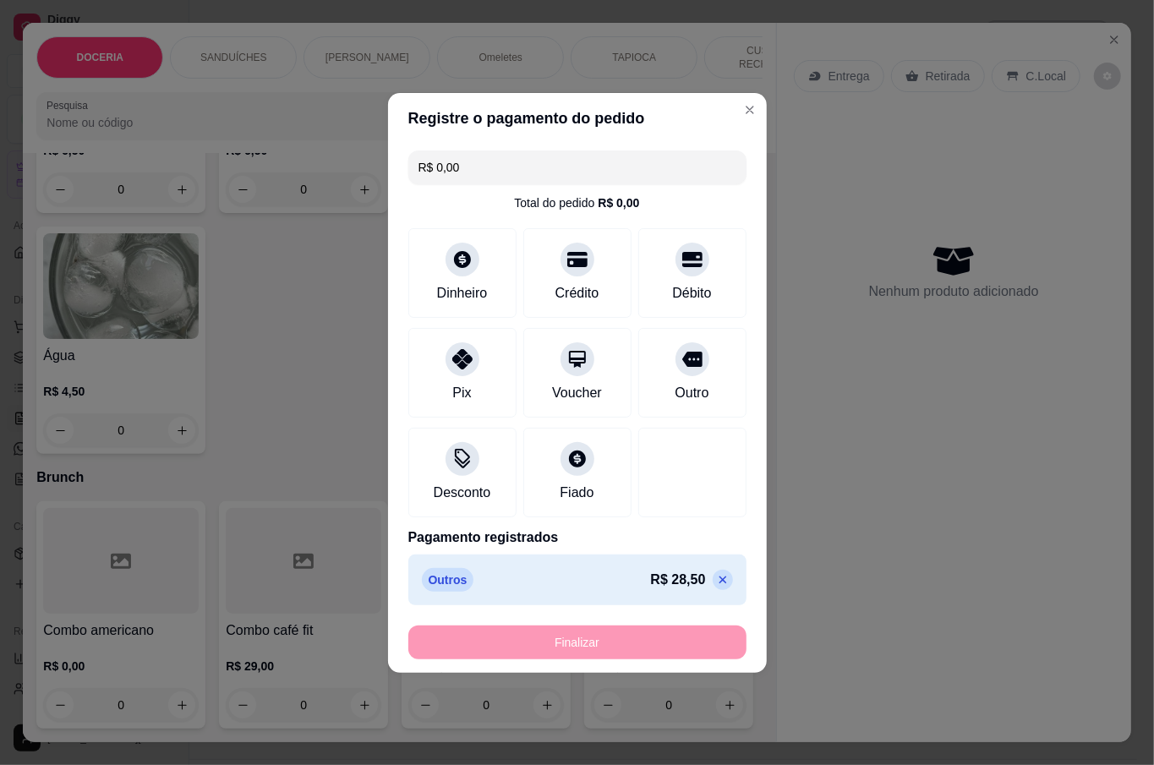
type input "-R$ 28,50"
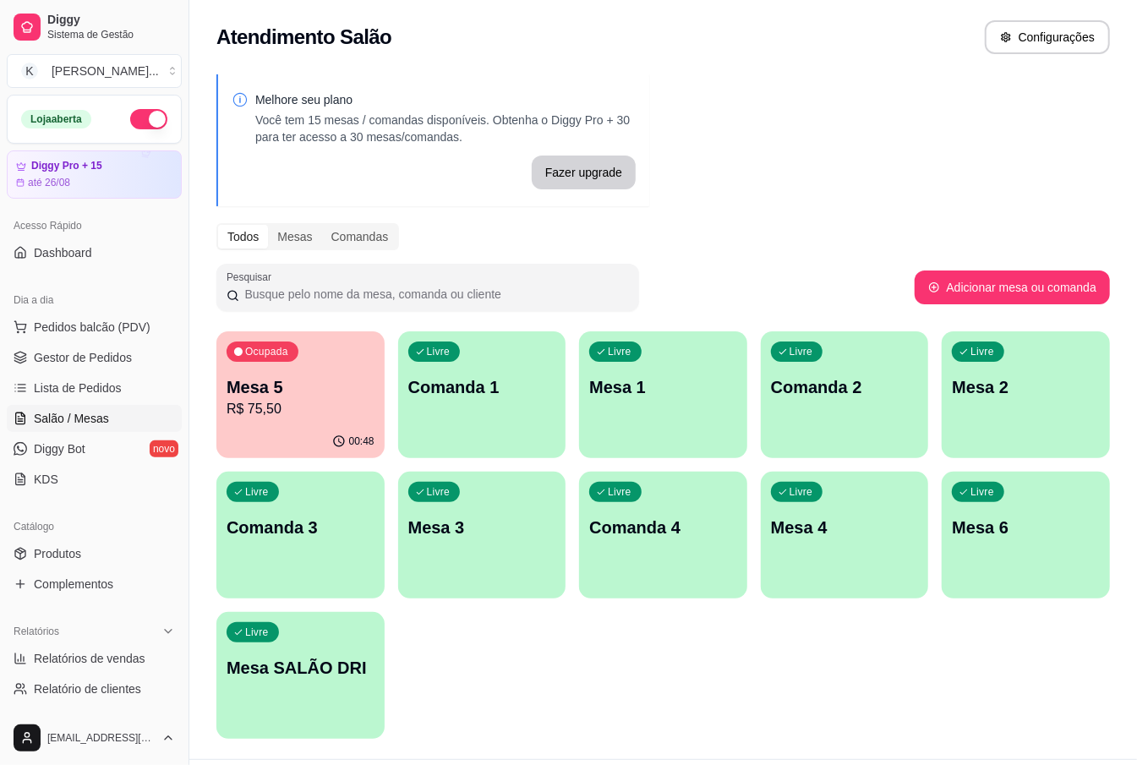
click at [18, 501] on div "Loja aberta Diggy Pro + 15 até 26/08 Acesso Rápido Dashboard Dia a dia Pedidos …" at bounding box center [94, 403] width 189 height 617
click at [309, 393] on p "Mesa 5" at bounding box center [300, 387] width 143 height 23
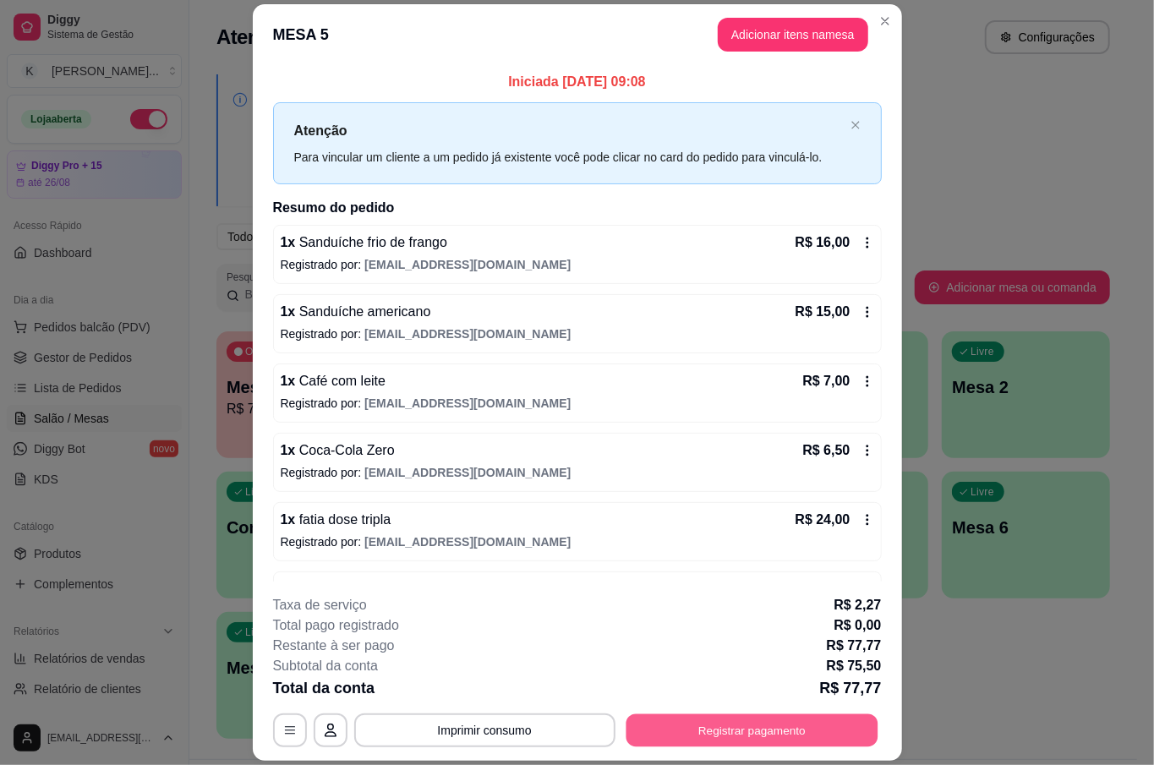
click at [778, 737] on button "Registrar pagamento" at bounding box center [752, 731] width 252 height 33
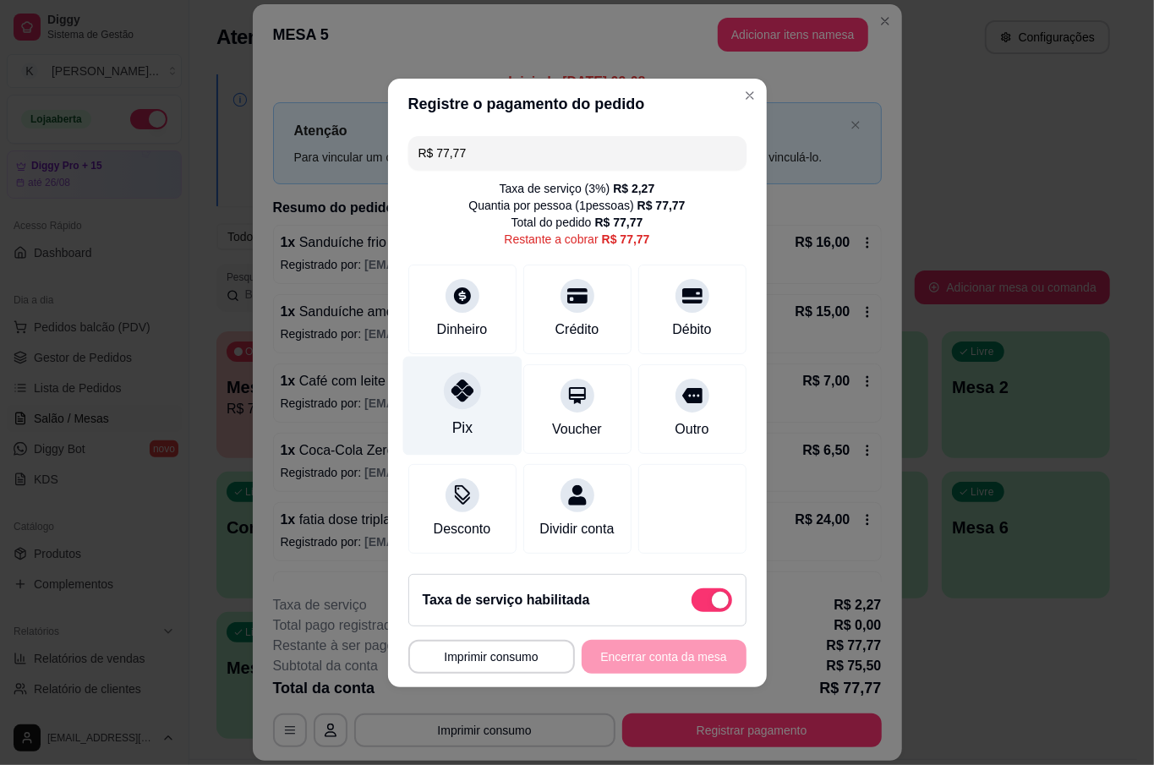
click at [464, 406] on div "Pix" at bounding box center [462, 405] width 119 height 99
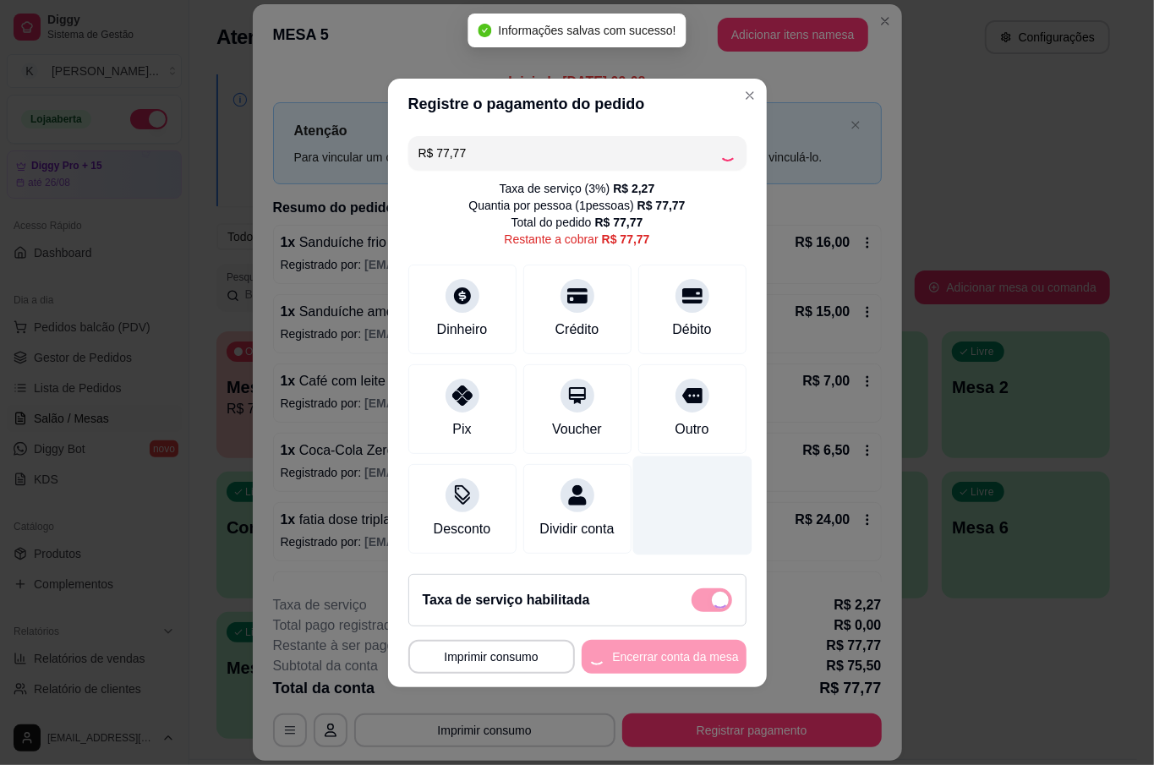
type input "R$ 0,00"
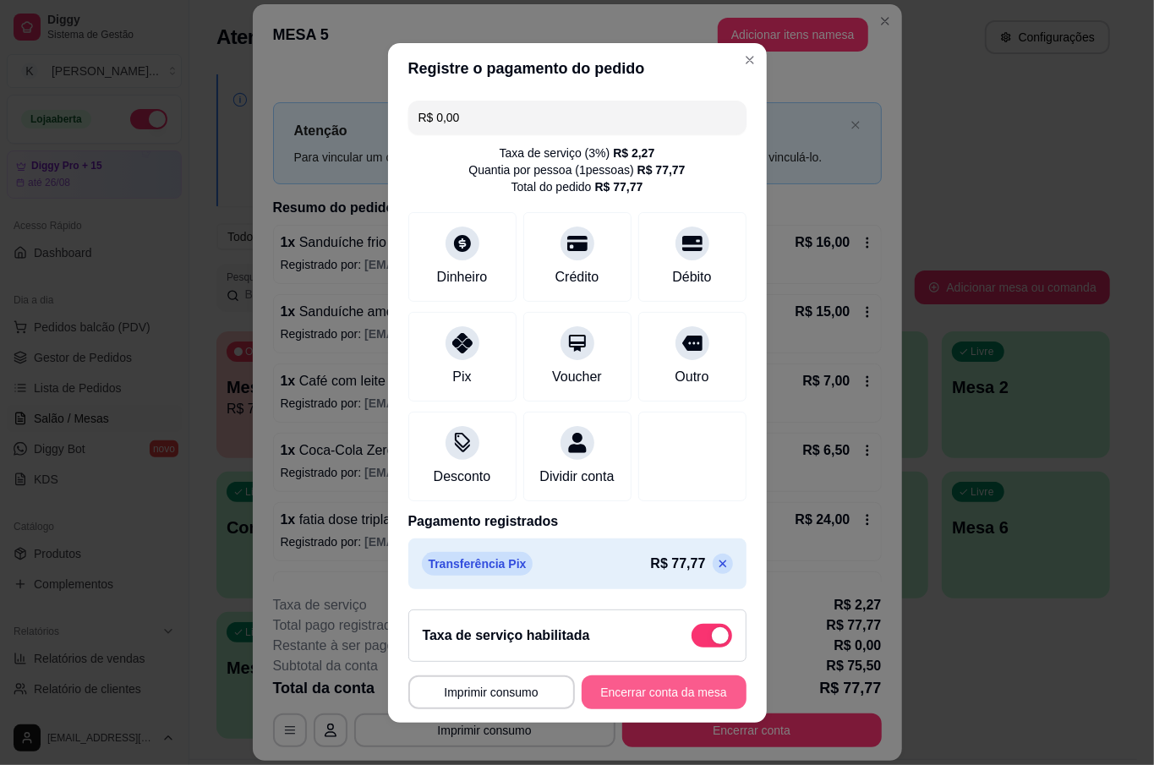
click at [650, 693] on button "Encerrar conta da mesa" at bounding box center [664, 693] width 165 height 34
